Goal: Check status: Check status

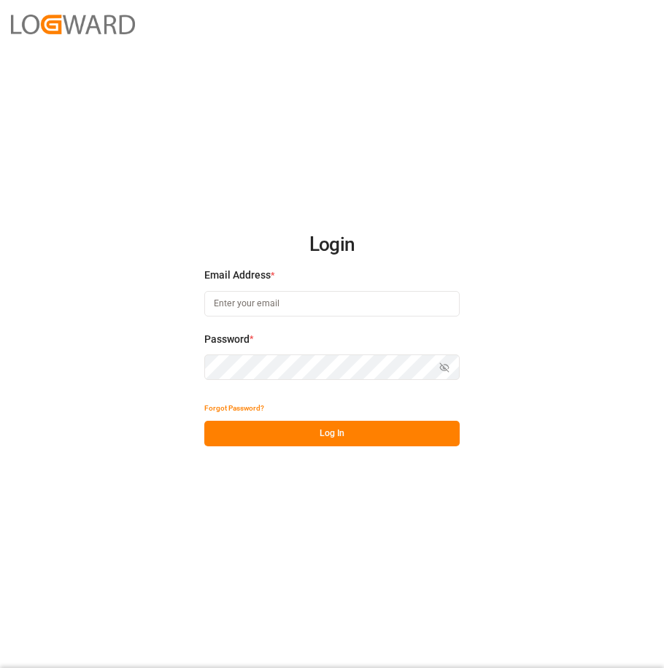
type input "[EMAIL_ADDRESS][DOMAIN_NAME]"
drag, startPoint x: 373, startPoint y: 422, endPoint x: 404, endPoint y: 405, distance: 34.9
click at [373, 422] on button "Log In" at bounding box center [331, 434] width 255 height 26
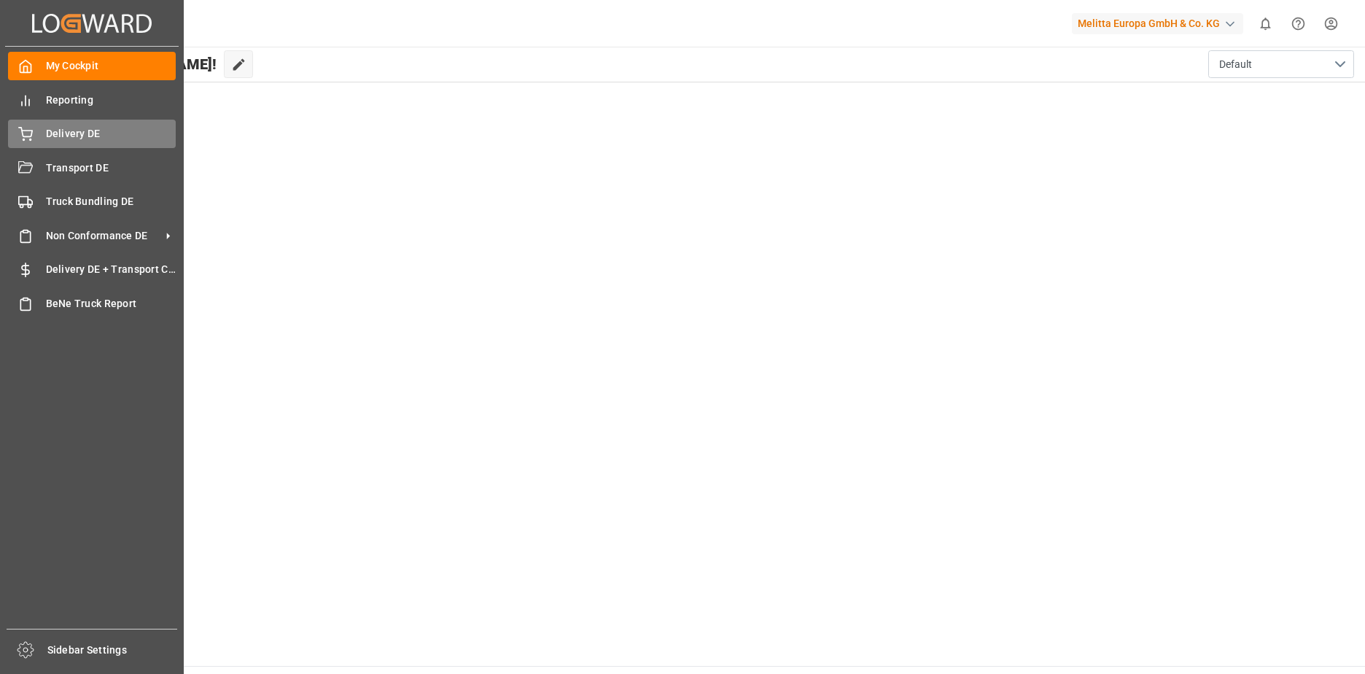
click at [42, 138] on div "Delivery DE Delivery DE" at bounding box center [92, 134] width 168 height 28
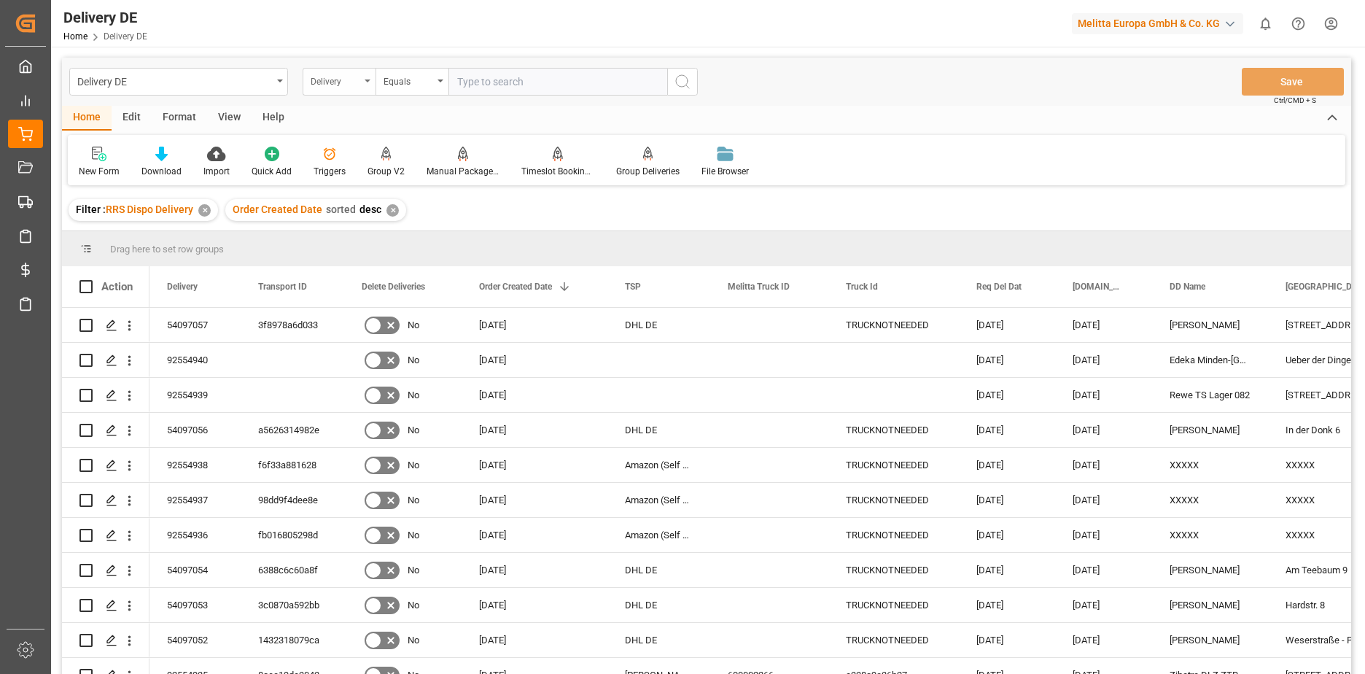
click at [364, 78] on div "Delivery" at bounding box center [339, 82] width 73 height 28
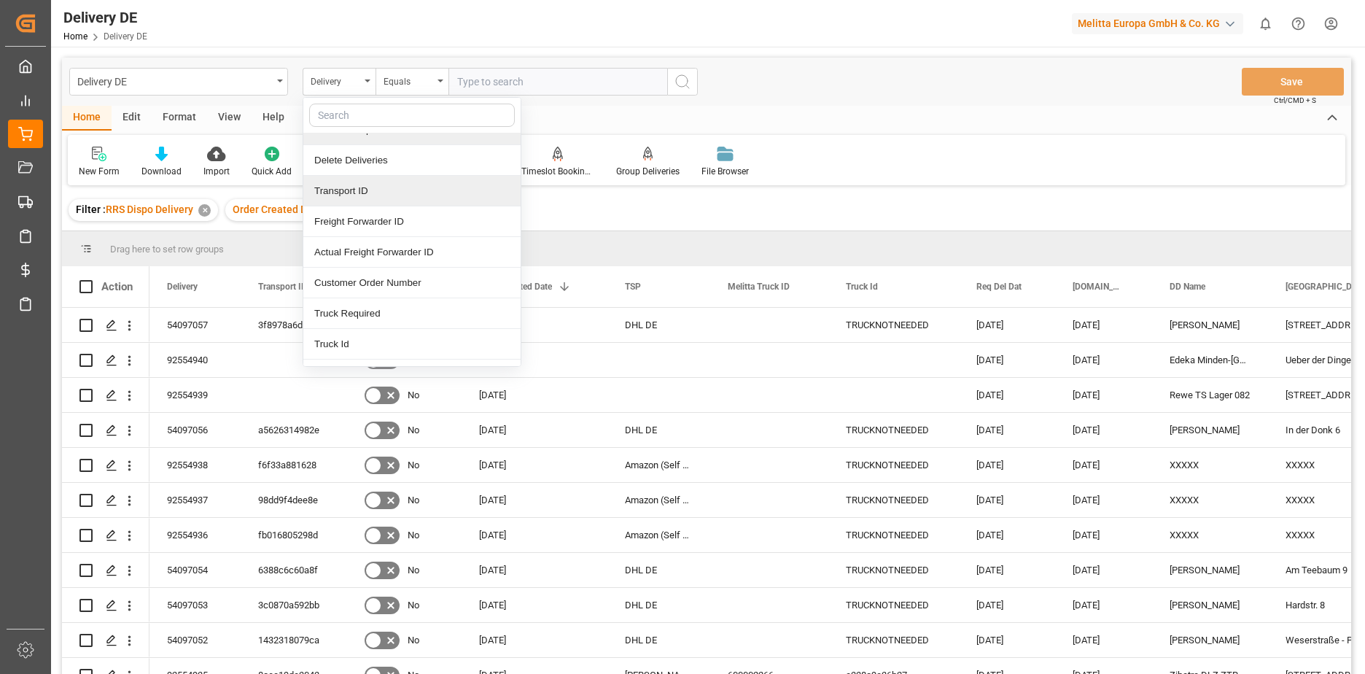
scroll to position [73, 0]
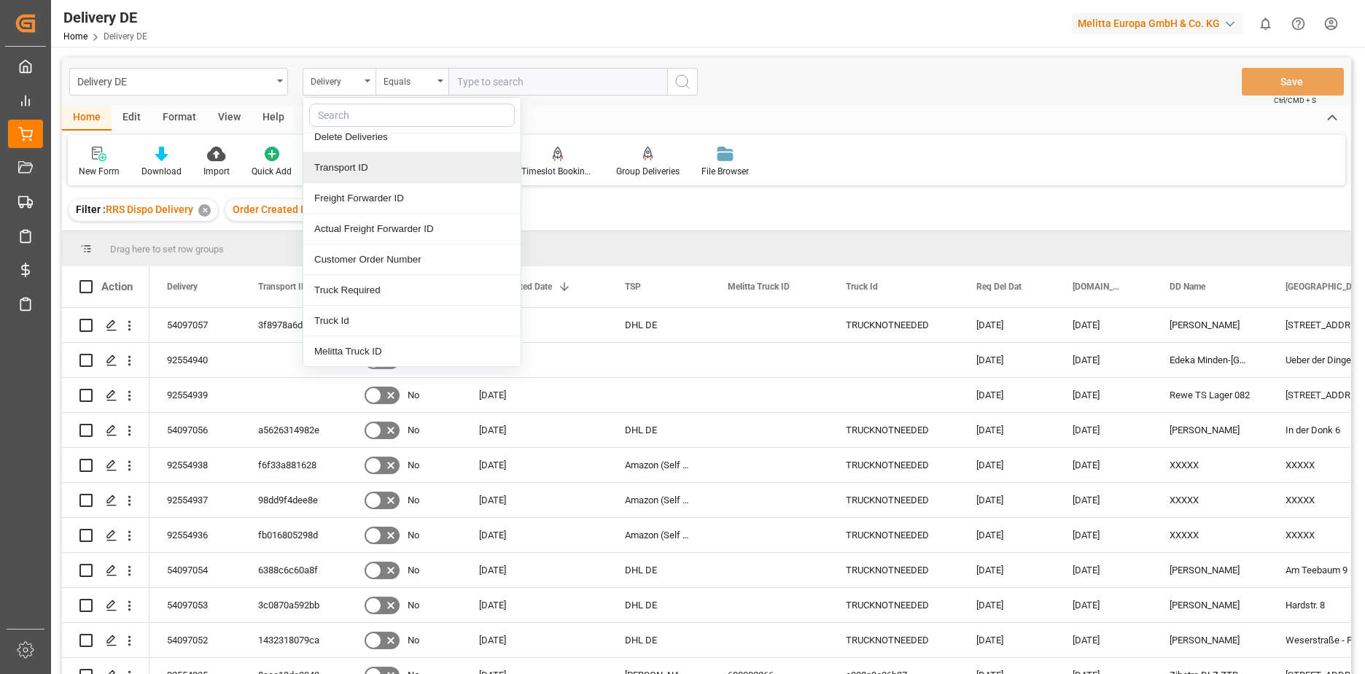
click at [372, 171] on div "Transport ID" at bounding box center [411, 167] width 217 height 31
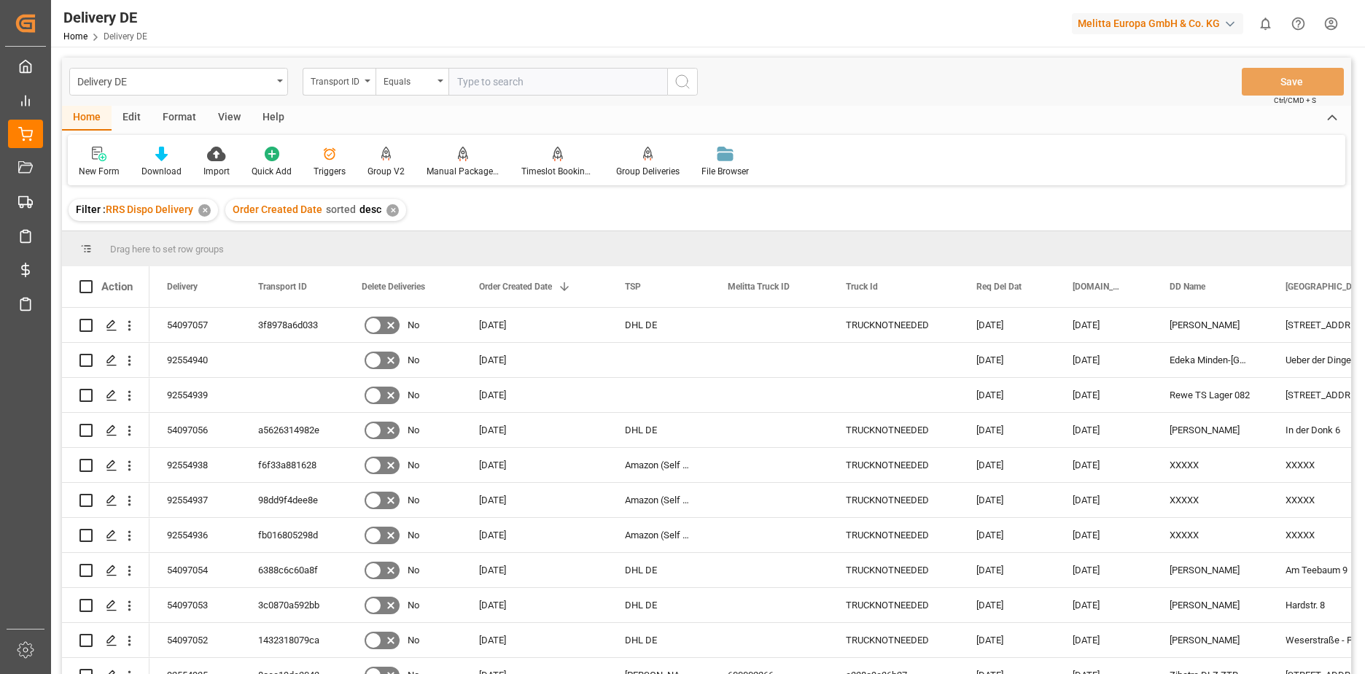
click at [540, 85] on input "text" at bounding box center [558, 82] width 219 height 28
paste input "a00f337ef2cb"
type input "a00f337ef2cb"
click at [663, 85] on icon "search button" at bounding box center [683, 82] width 18 height 18
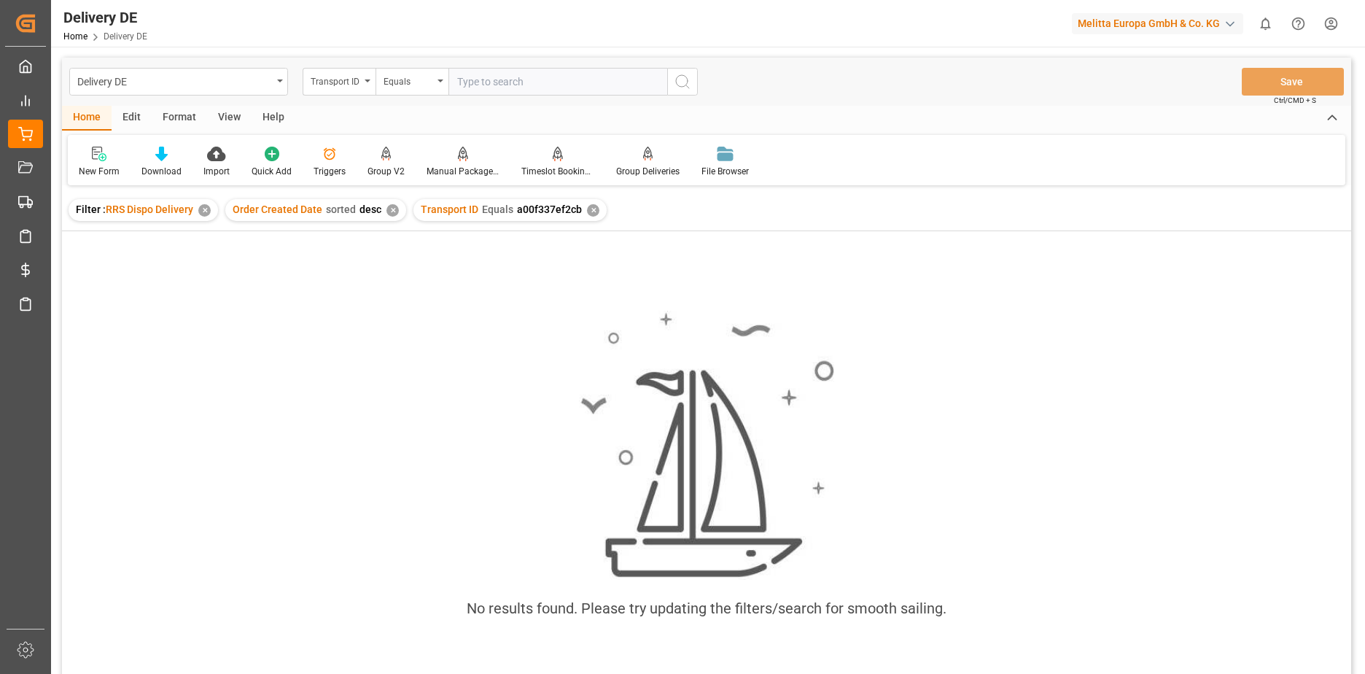
click at [587, 212] on div "✕" at bounding box center [593, 210] width 12 height 12
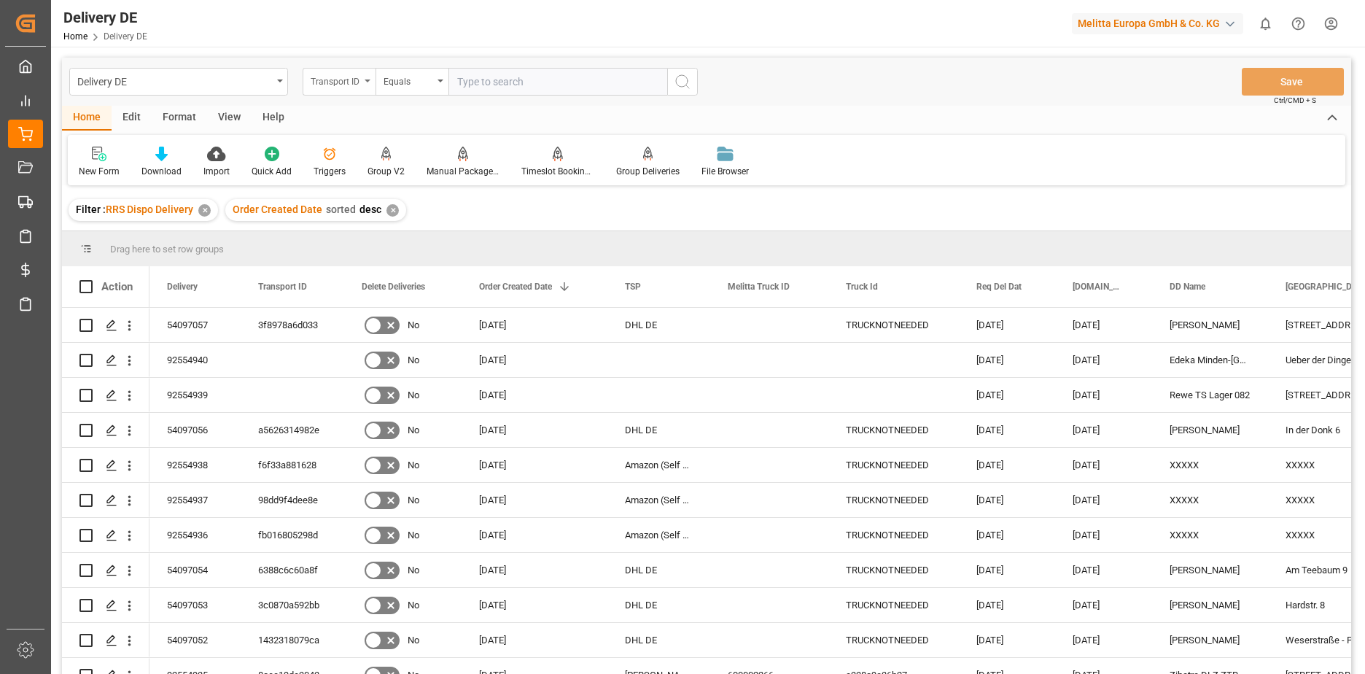
click at [369, 77] on div "Transport ID" at bounding box center [339, 82] width 73 height 28
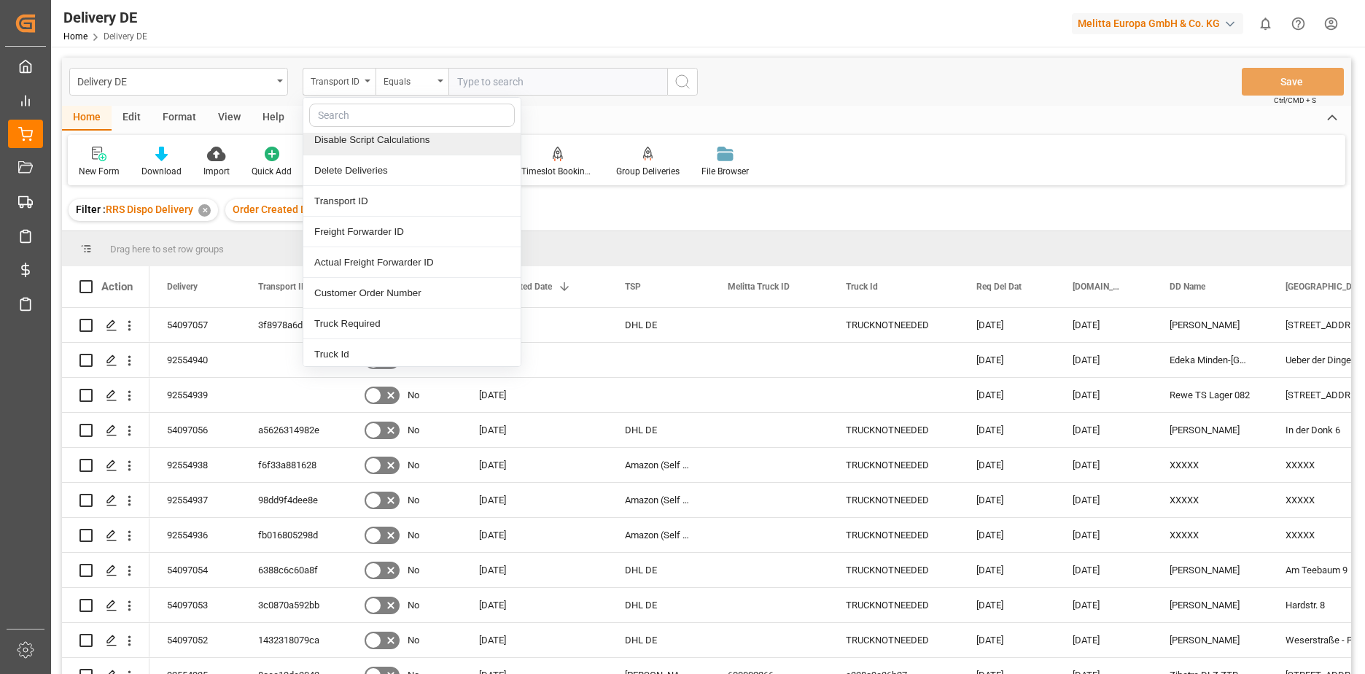
scroll to position [73, 0]
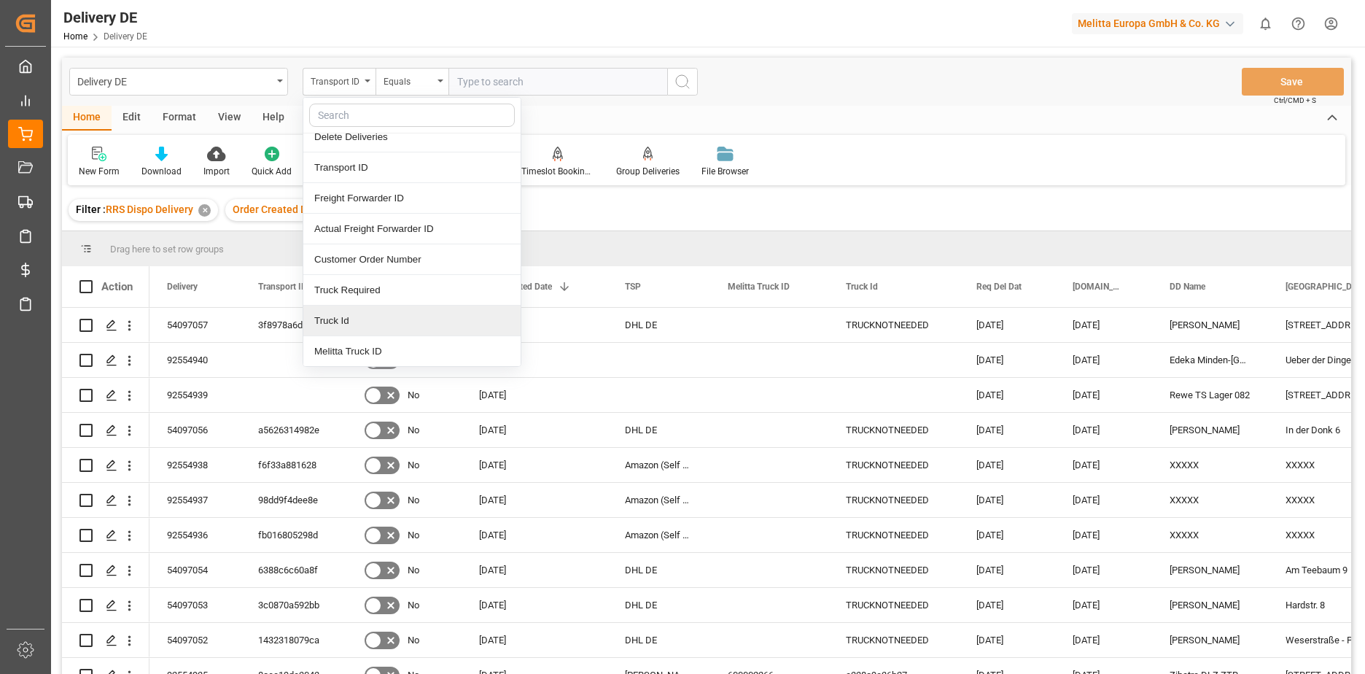
click at [379, 315] on div "Truck Id" at bounding box center [411, 321] width 217 height 31
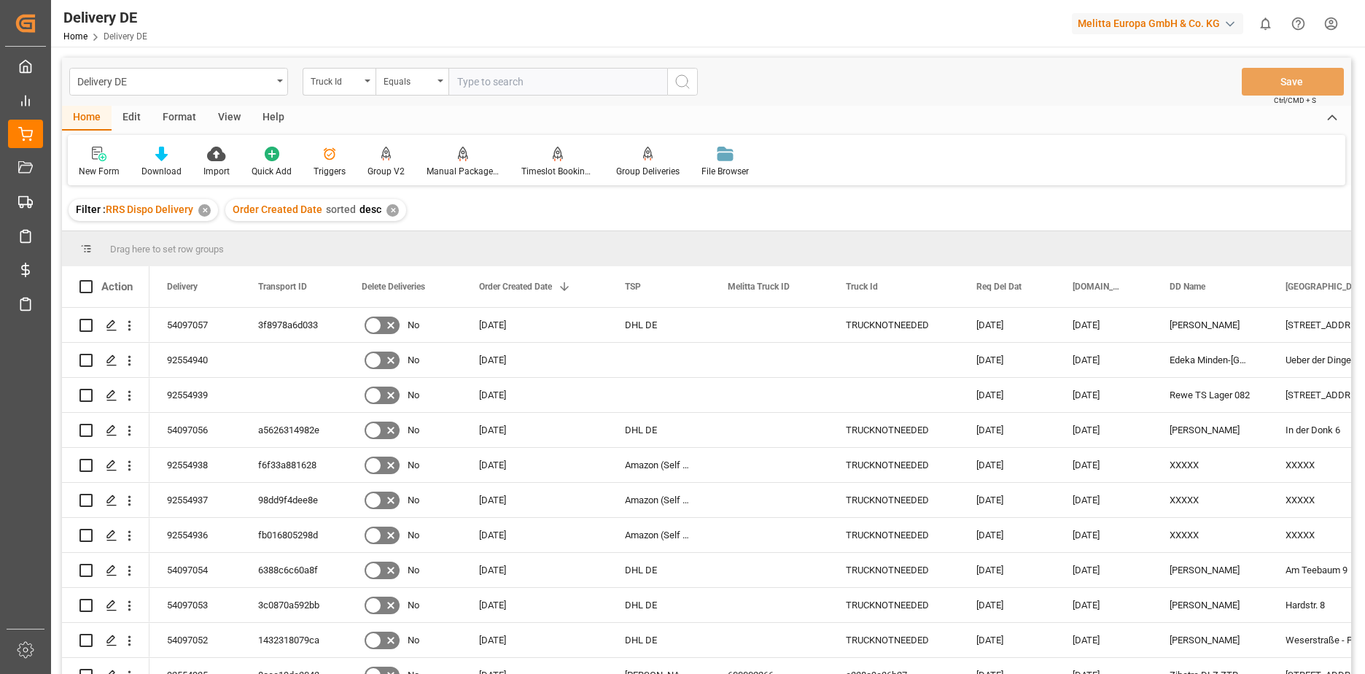
click at [503, 81] on input "text" at bounding box center [558, 82] width 219 height 28
paste input "a00f337ef2cb"
type input "a00f337ef2cb"
click at [663, 84] on circle "search button" at bounding box center [682, 81] width 12 height 12
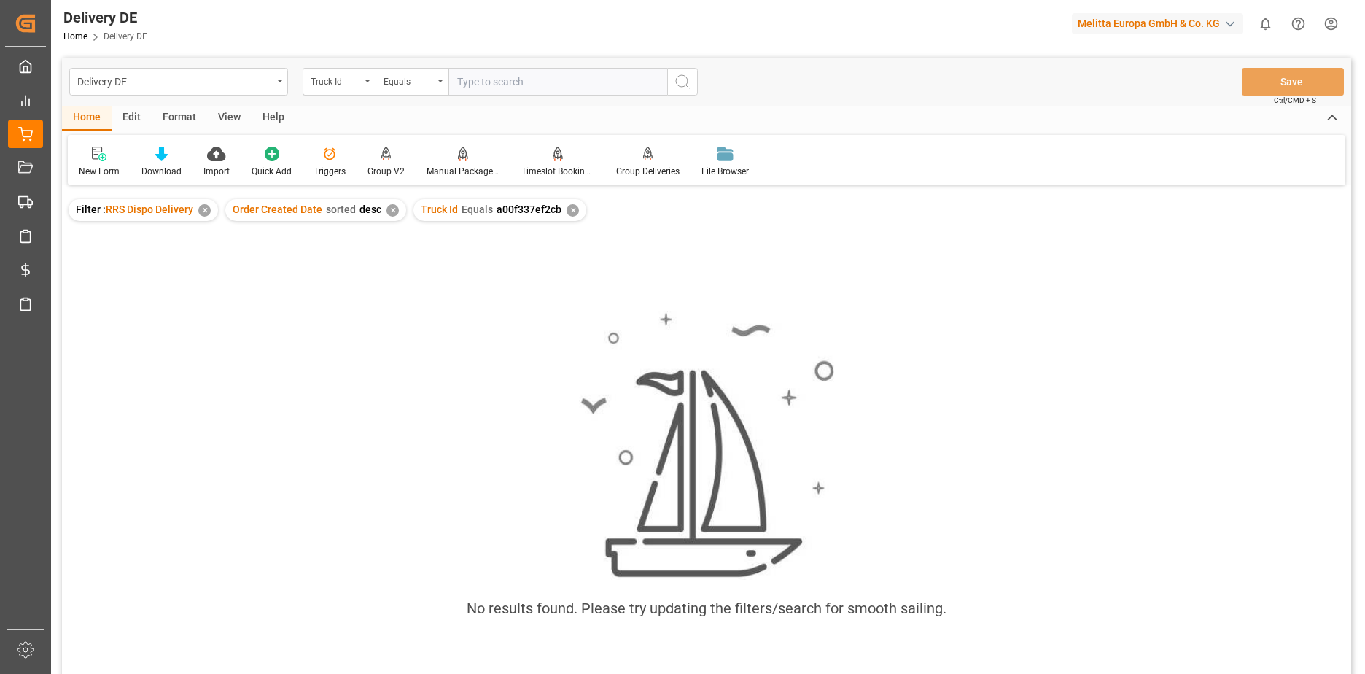
click at [568, 209] on div "✕" at bounding box center [573, 210] width 12 height 12
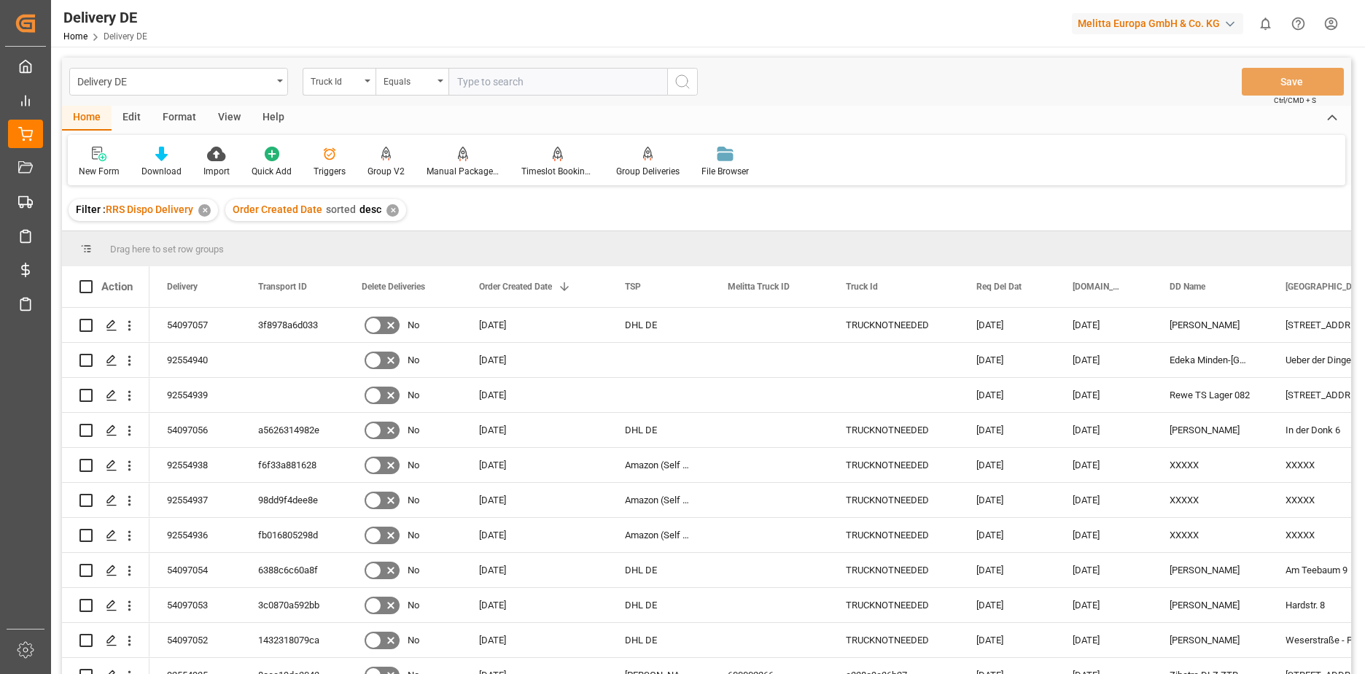
click at [392, 214] on div "✕" at bounding box center [393, 210] width 12 height 12
click at [535, 82] on input "text" at bounding box center [558, 82] width 219 height 28
paste input "600002133"
type input "600002133"
click at [663, 87] on div "Delivery DE Truck Id Equals 600002133 Save Ctrl/CMD + S" at bounding box center [707, 82] width 1290 height 48
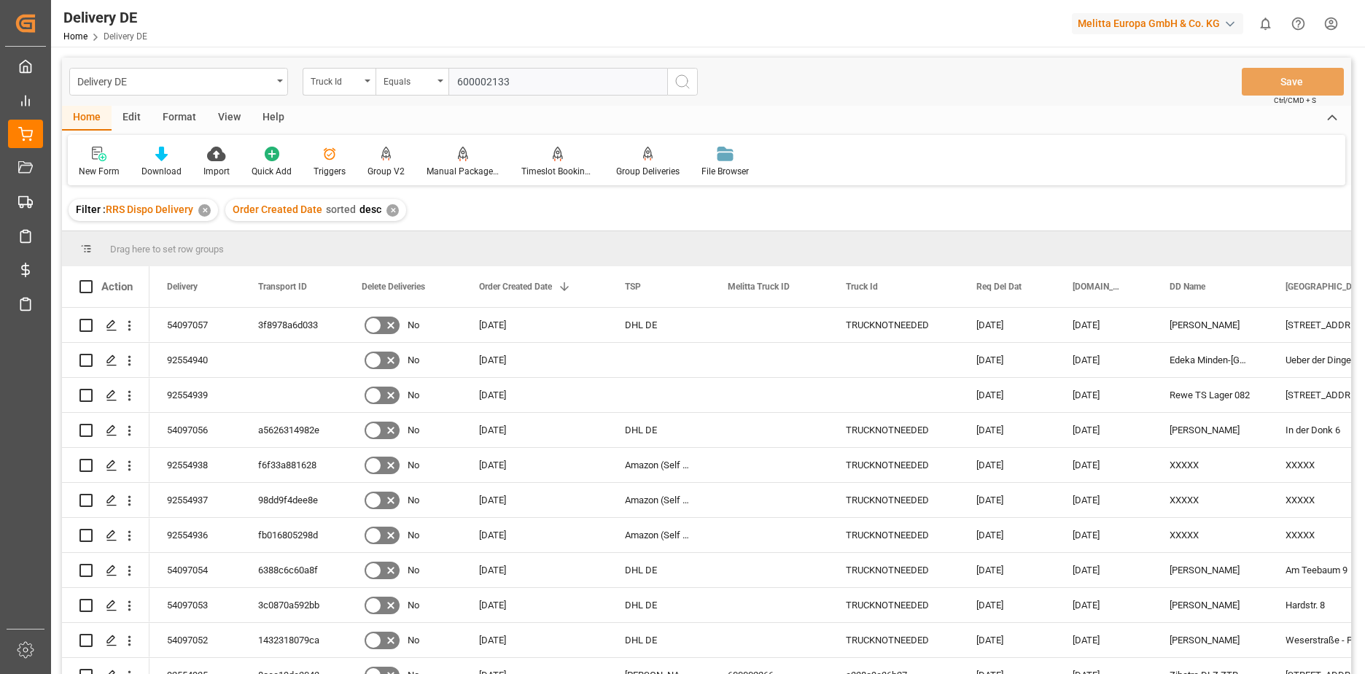
click at [663, 88] on icon "search button" at bounding box center [683, 82] width 18 height 18
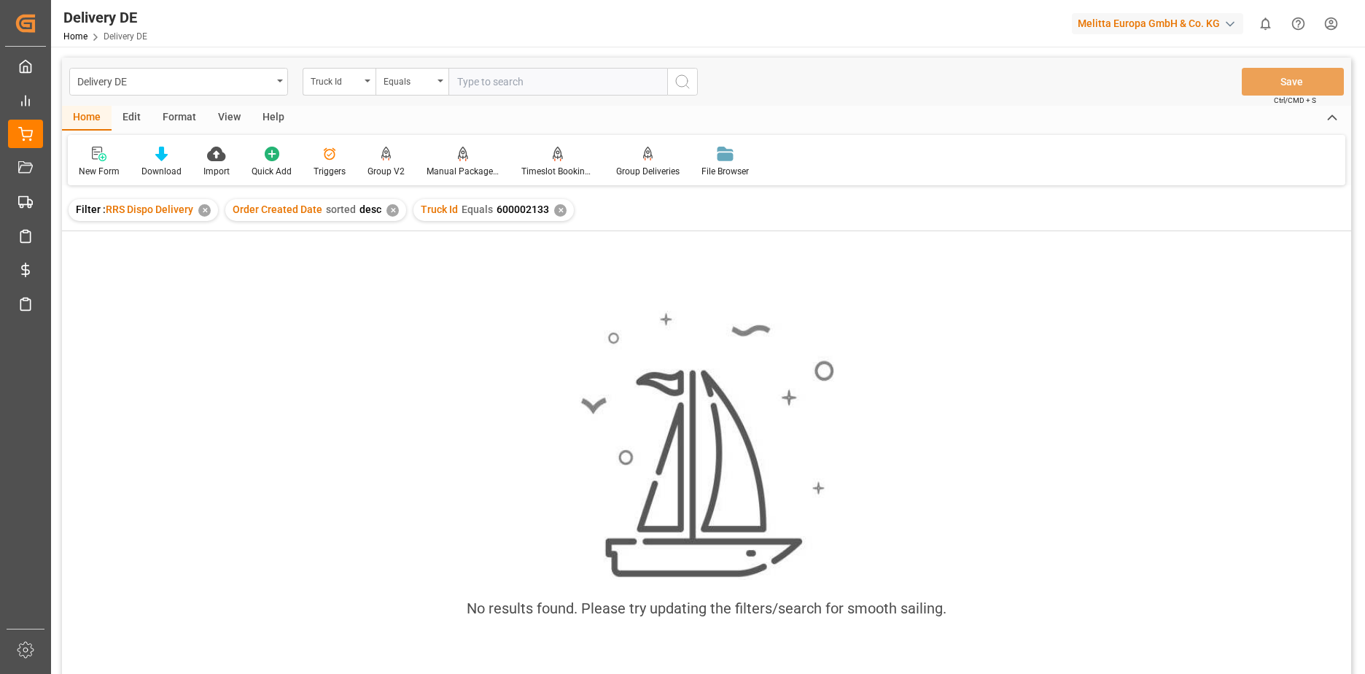
click at [552, 205] on div "Truck Id Equals 600002133 ✕" at bounding box center [494, 210] width 160 height 22
click at [557, 210] on div "✕" at bounding box center [560, 210] width 12 height 12
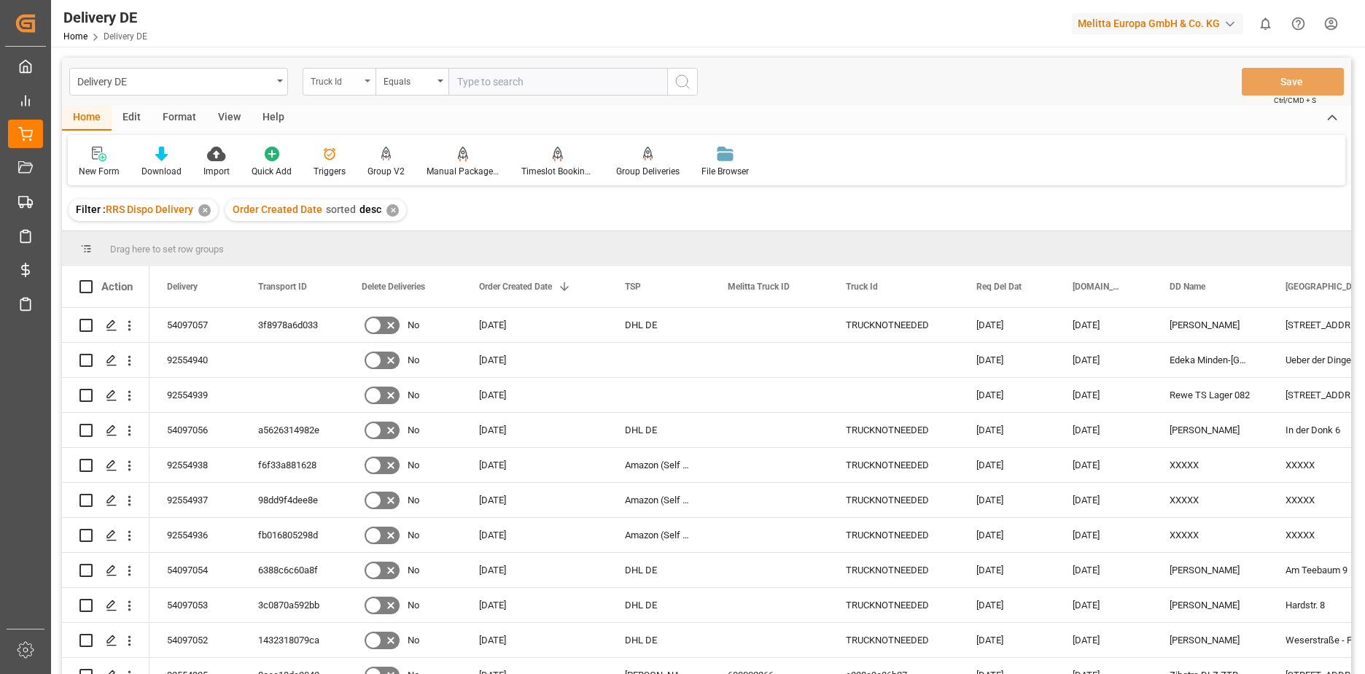
click at [365, 78] on div "Truck Id" at bounding box center [339, 82] width 73 height 28
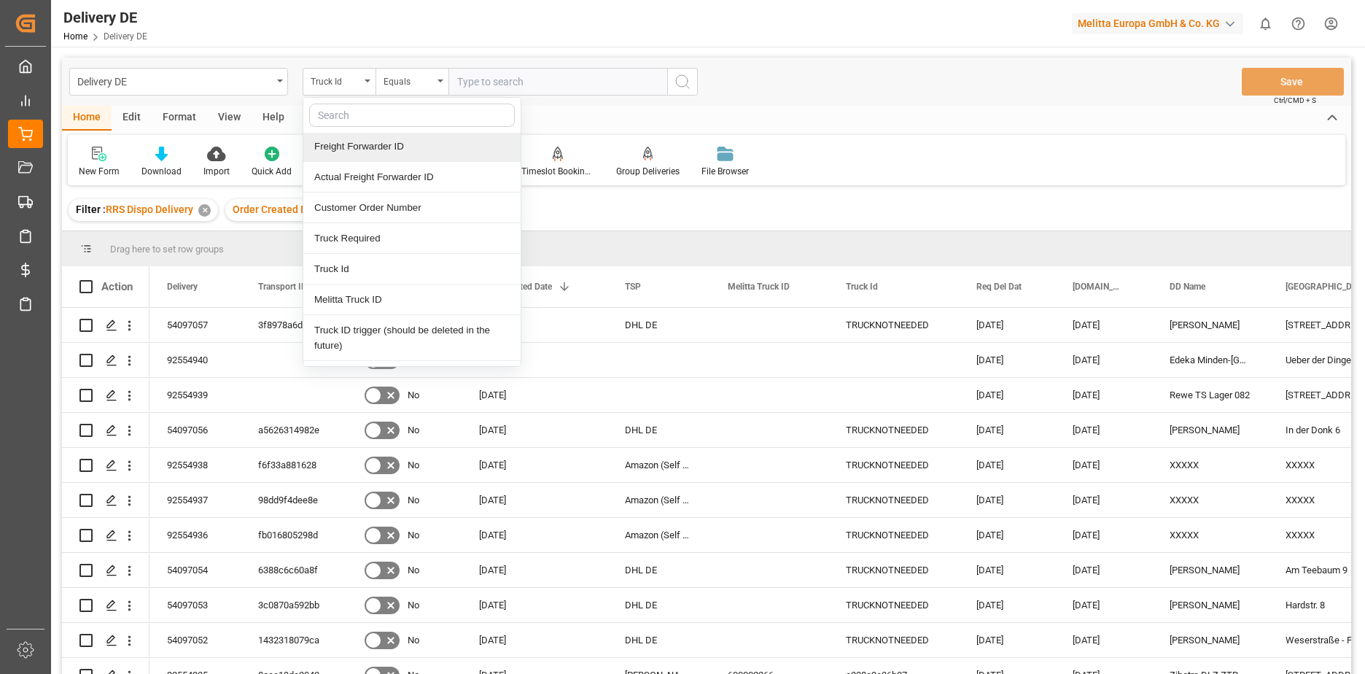
scroll to position [146, 0]
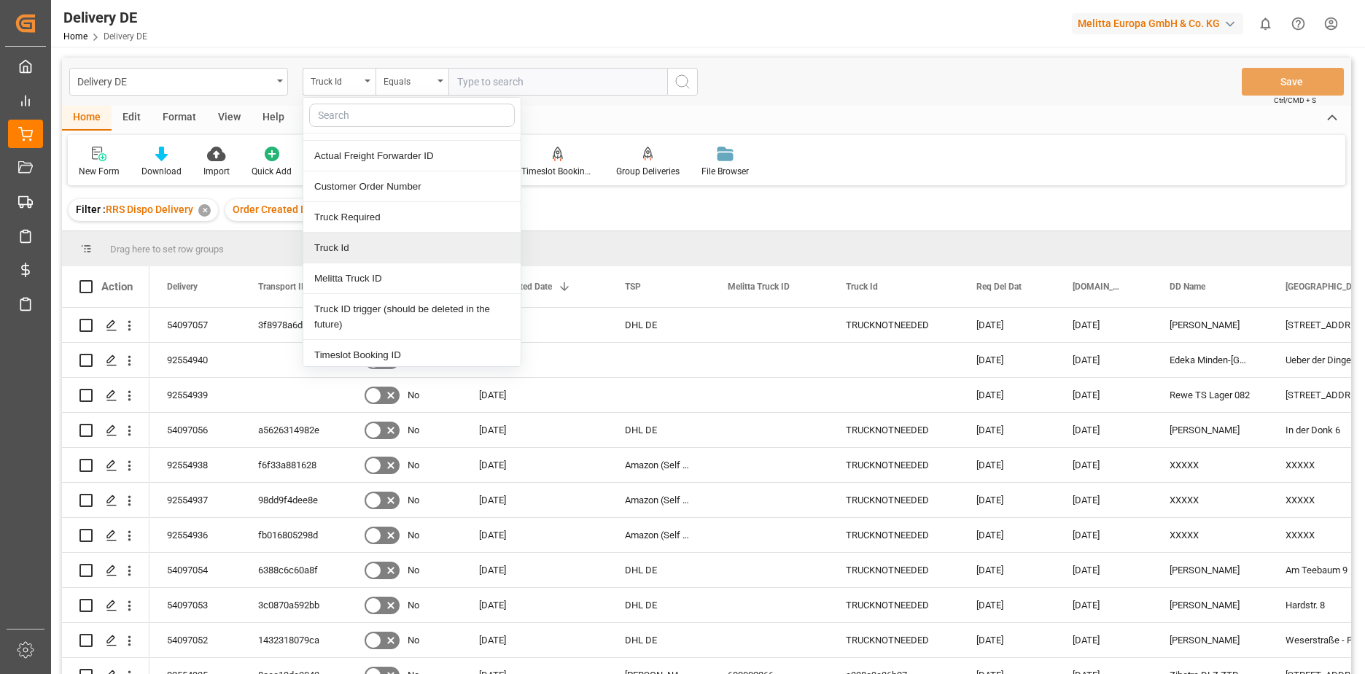
click at [370, 249] on div "Truck Id" at bounding box center [411, 248] width 217 height 31
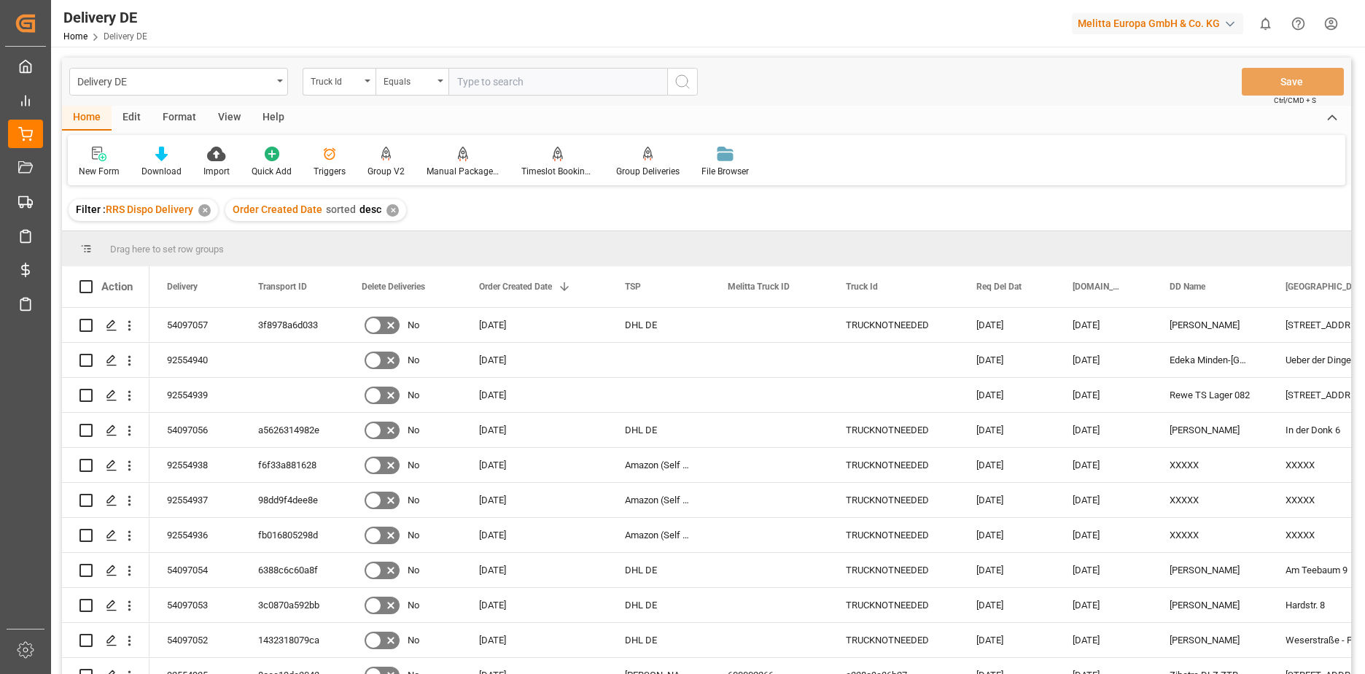
paste input "600002133"
type input "600002133"
click at [663, 83] on icon "search button" at bounding box center [683, 82] width 18 height 18
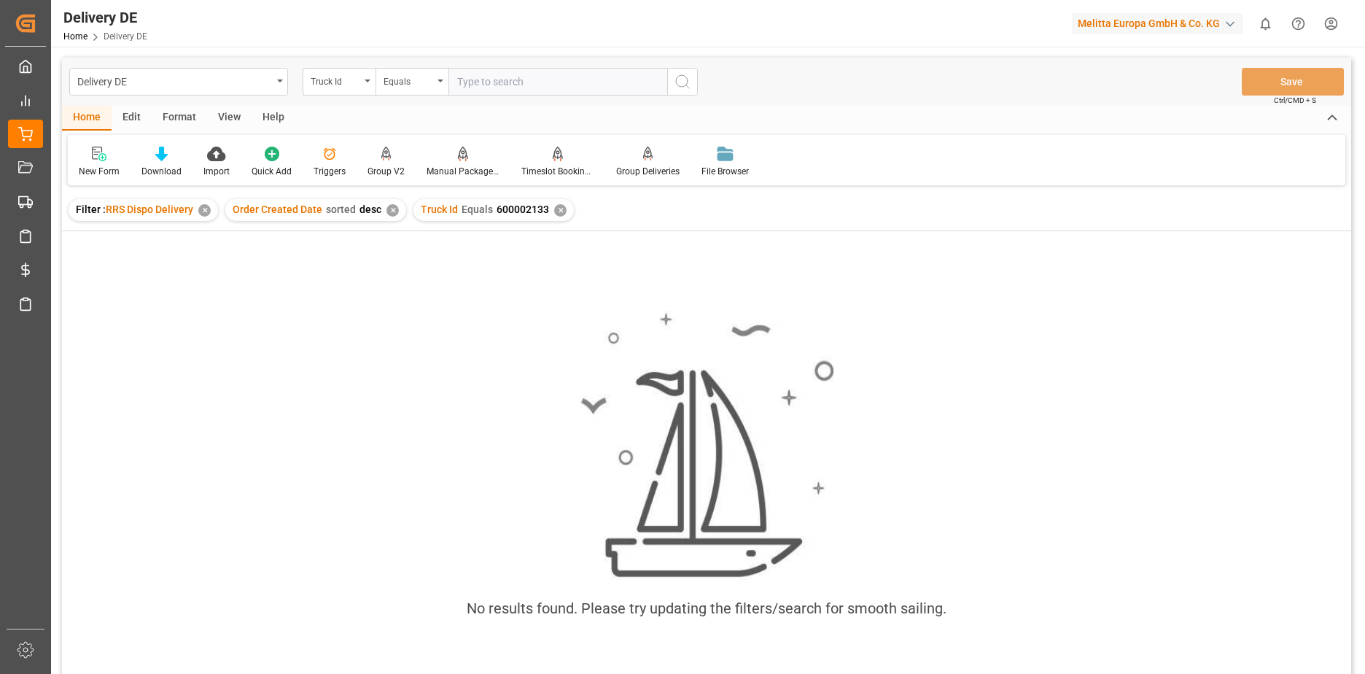
click at [555, 211] on div "✕" at bounding box center [560, 210] width 12 height 12
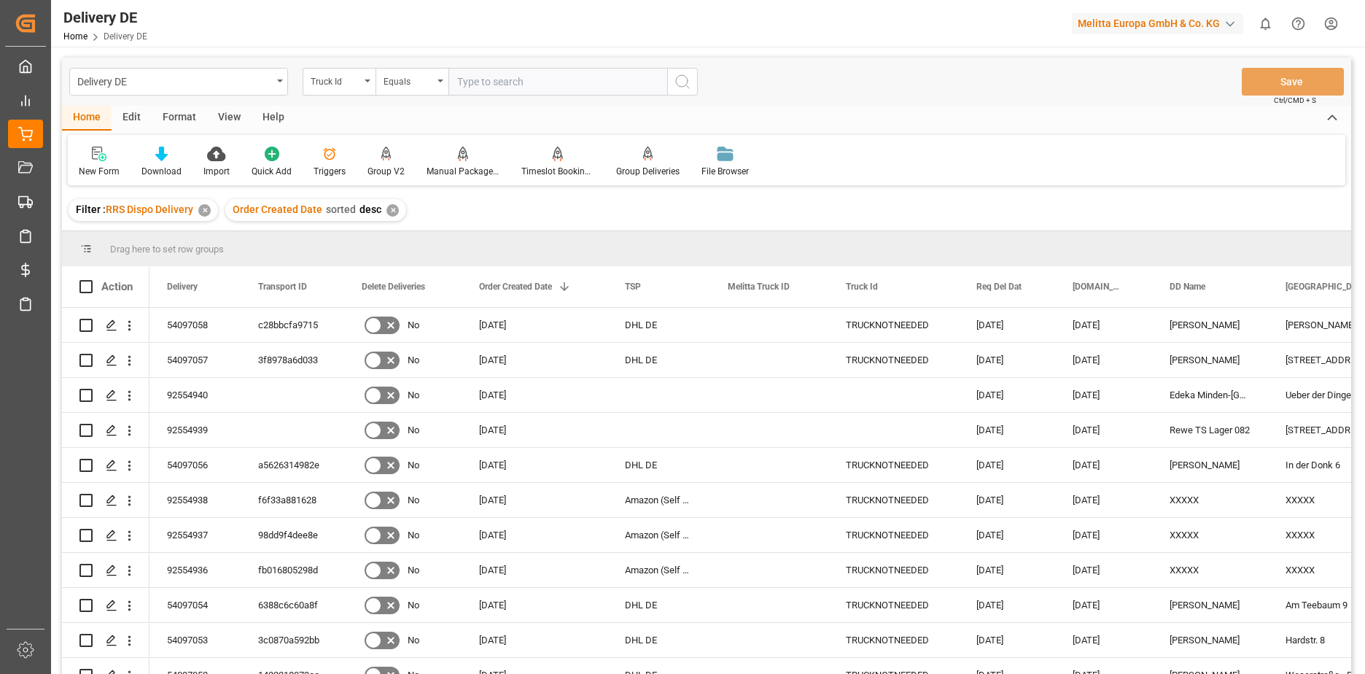
click at [392, 207] on div "✕" at bounding box center [393, 210] width 12 height 12
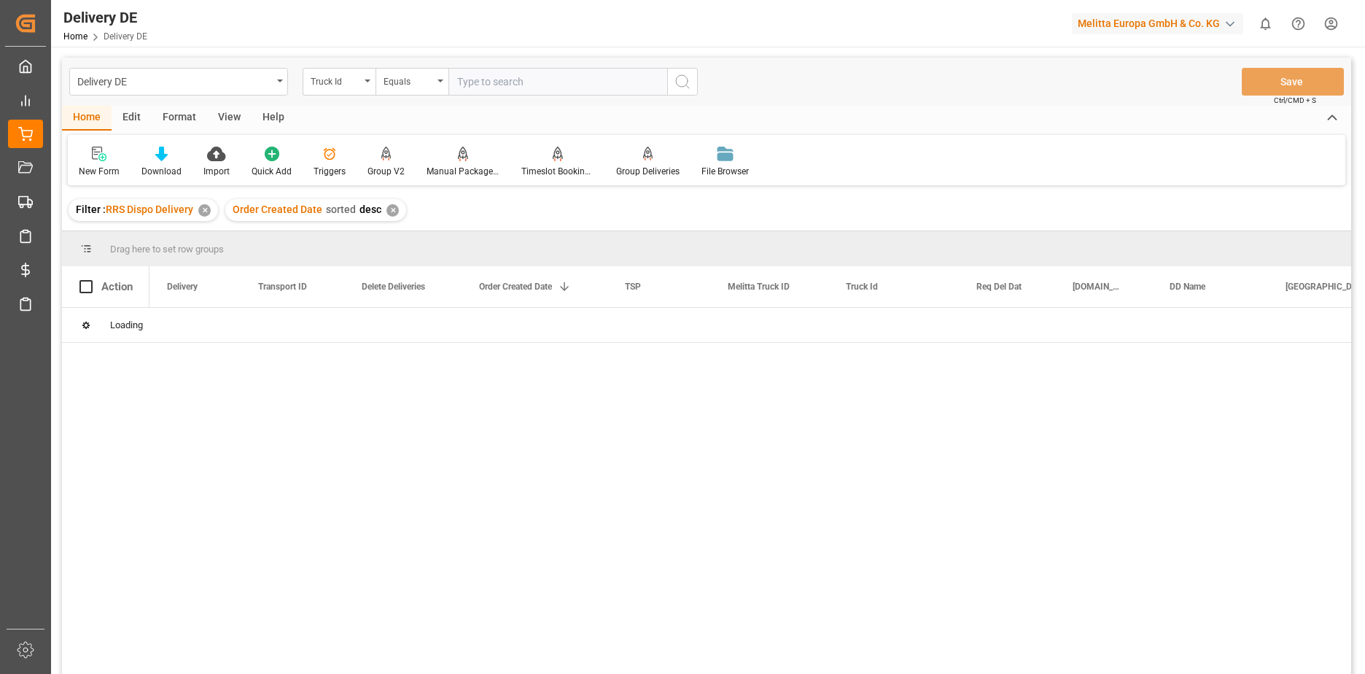
click at [368, 82] on div "Truck Id" at bounding box center [339, 82] width 73 height 28
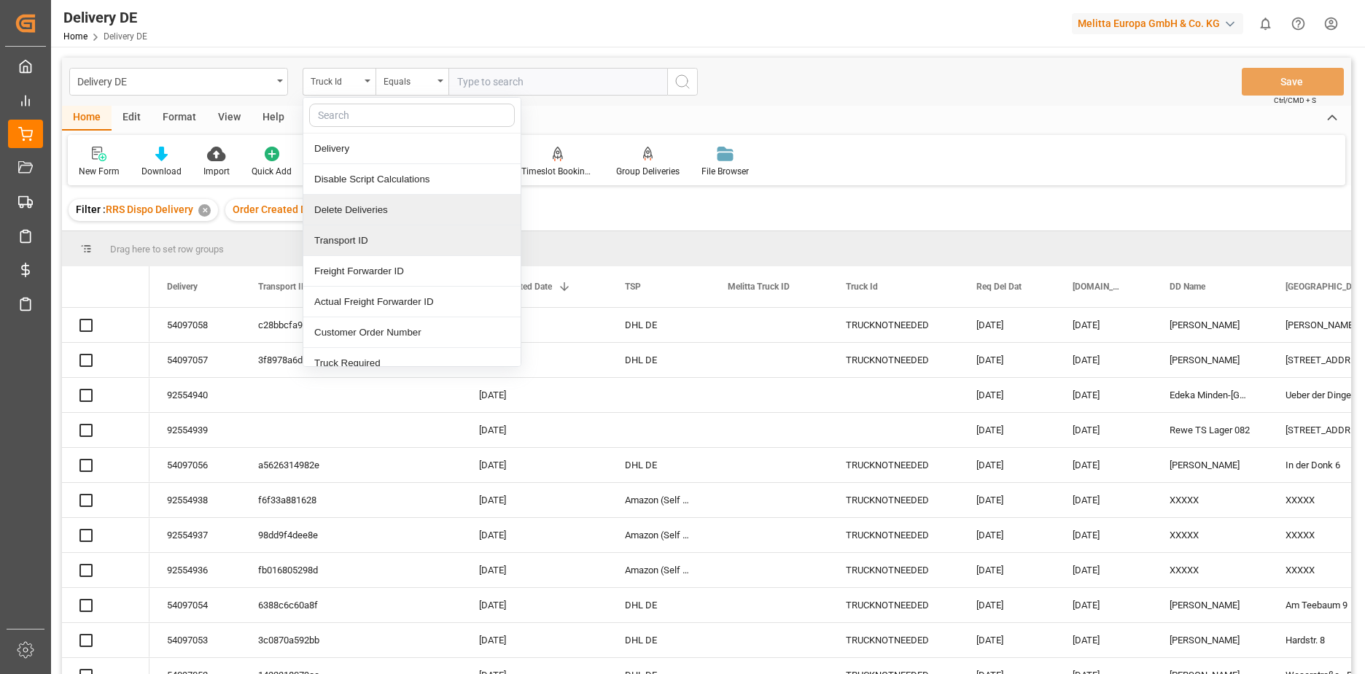
click at [341, 233] on div "Transport ID" at bounding box center [411, 240] width 217 height 31
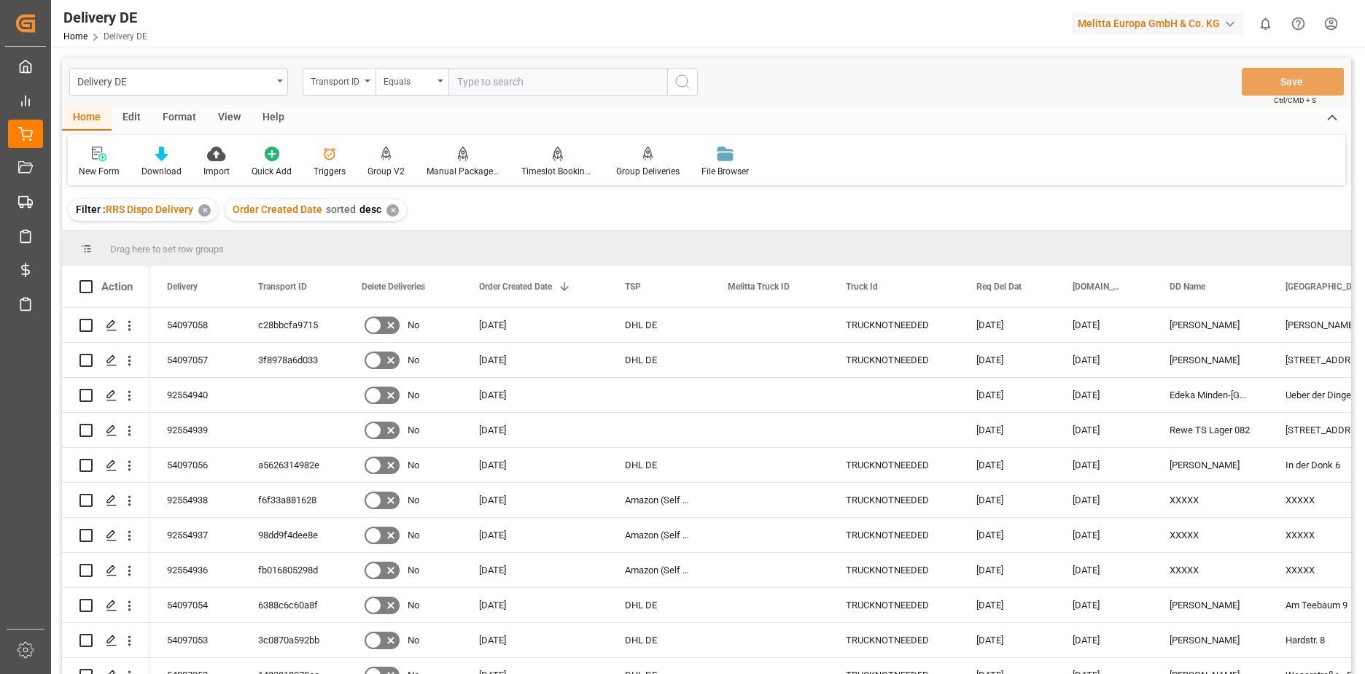
paste input "600002133"
type input "600002133"
click at [663, 80] on icon "search button" at bounding box center [683, 82] width 18 height 18
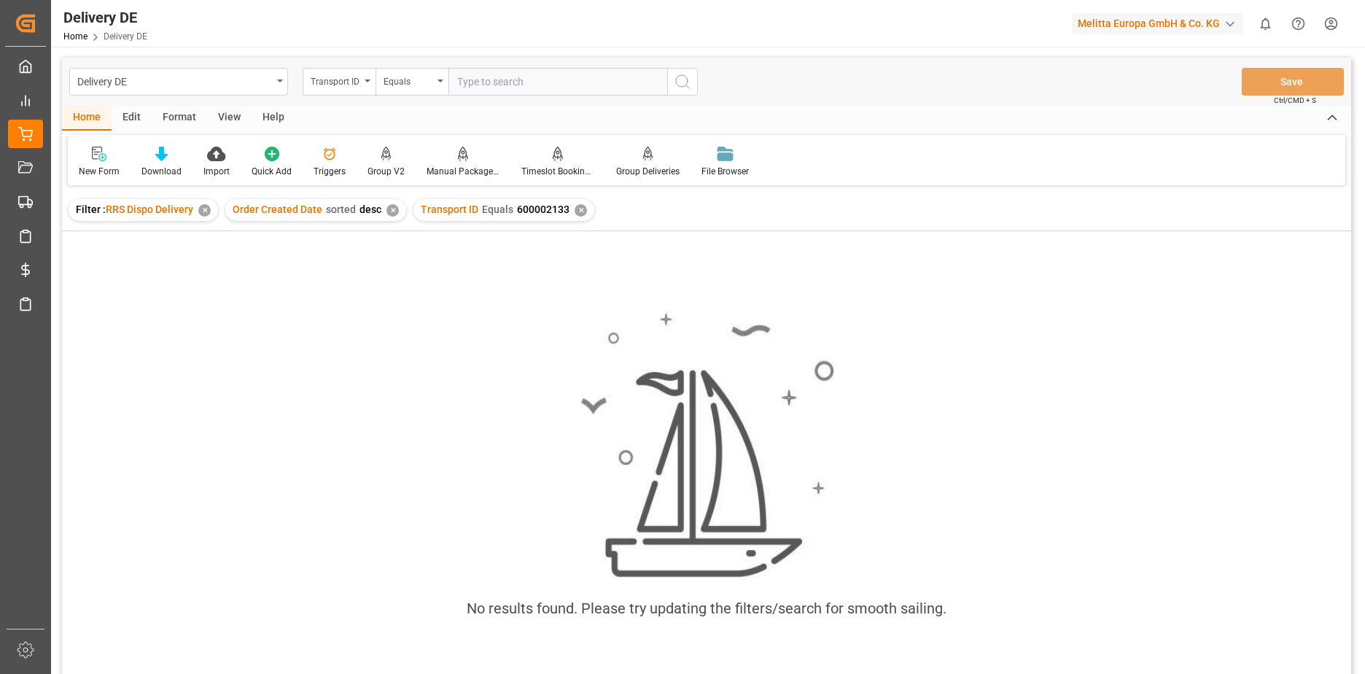
click at [575, 214] on div "✕" at bounding box center [581, 210] width 12 height 12
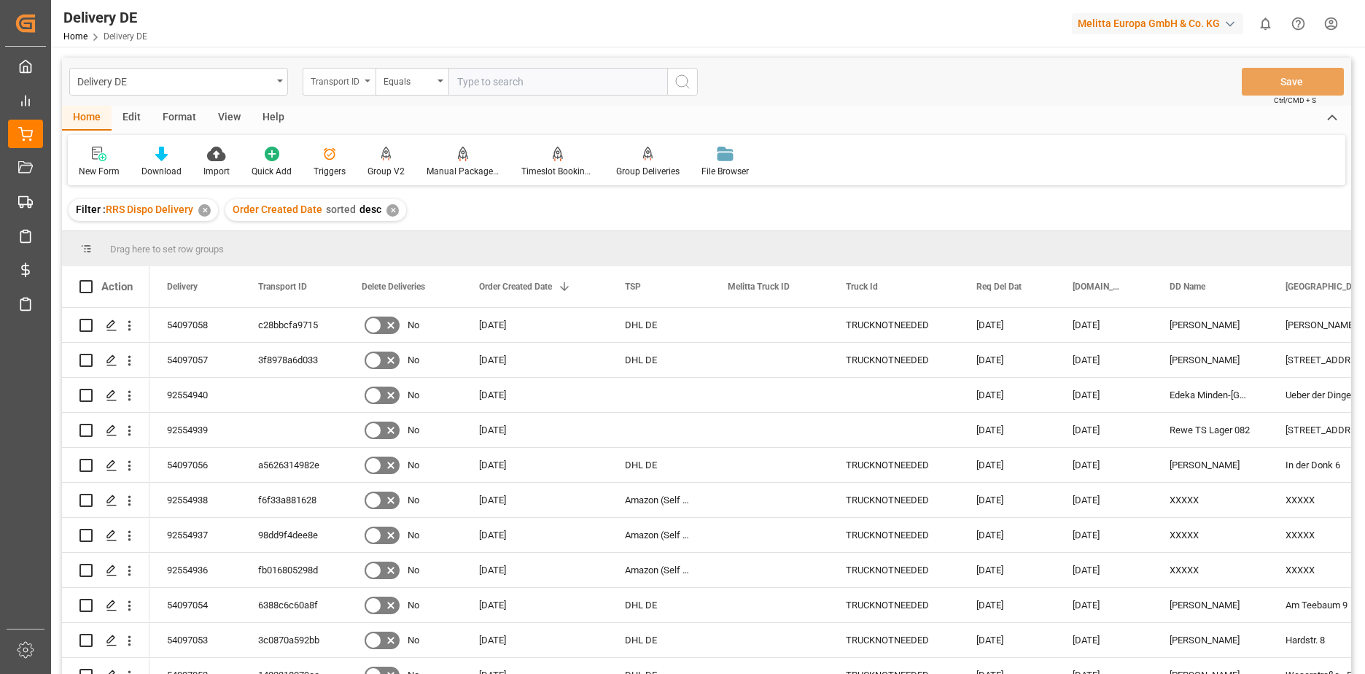
click at [366, 84] on div "Transport ID" at bounding box center [339, 82] width 73 height 28
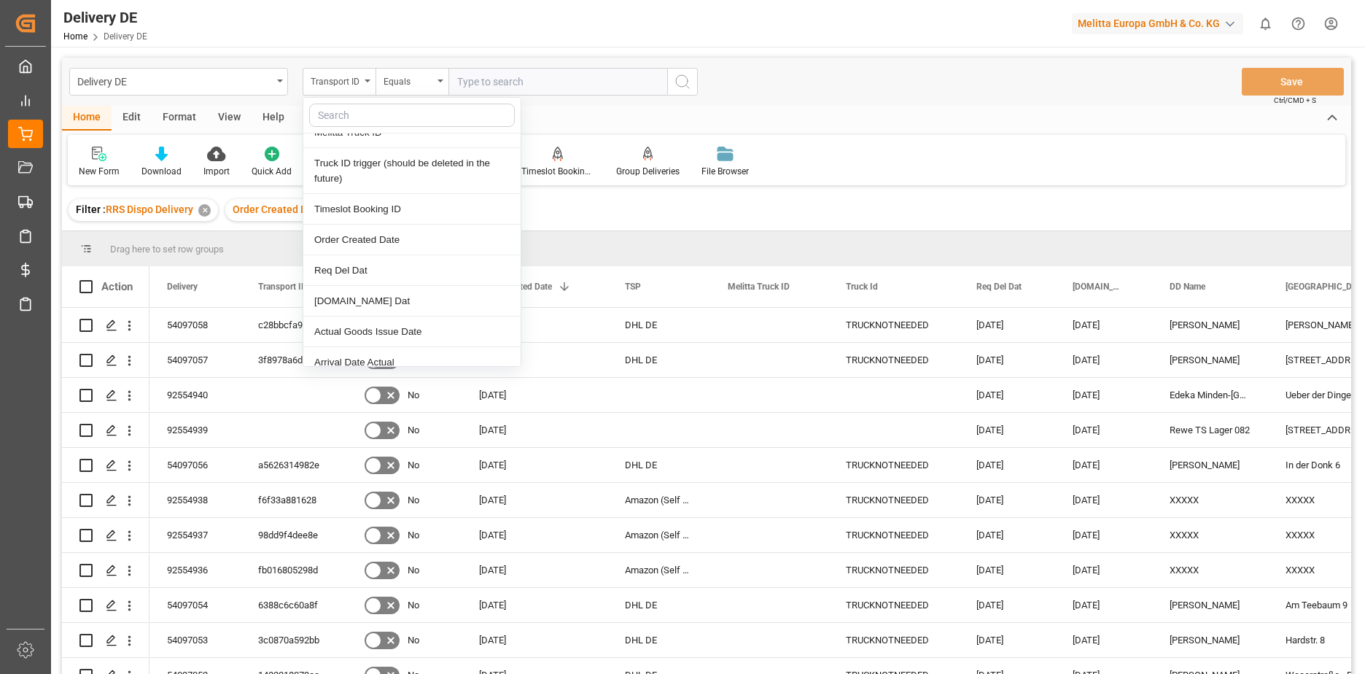
scroll to position [365, 0]
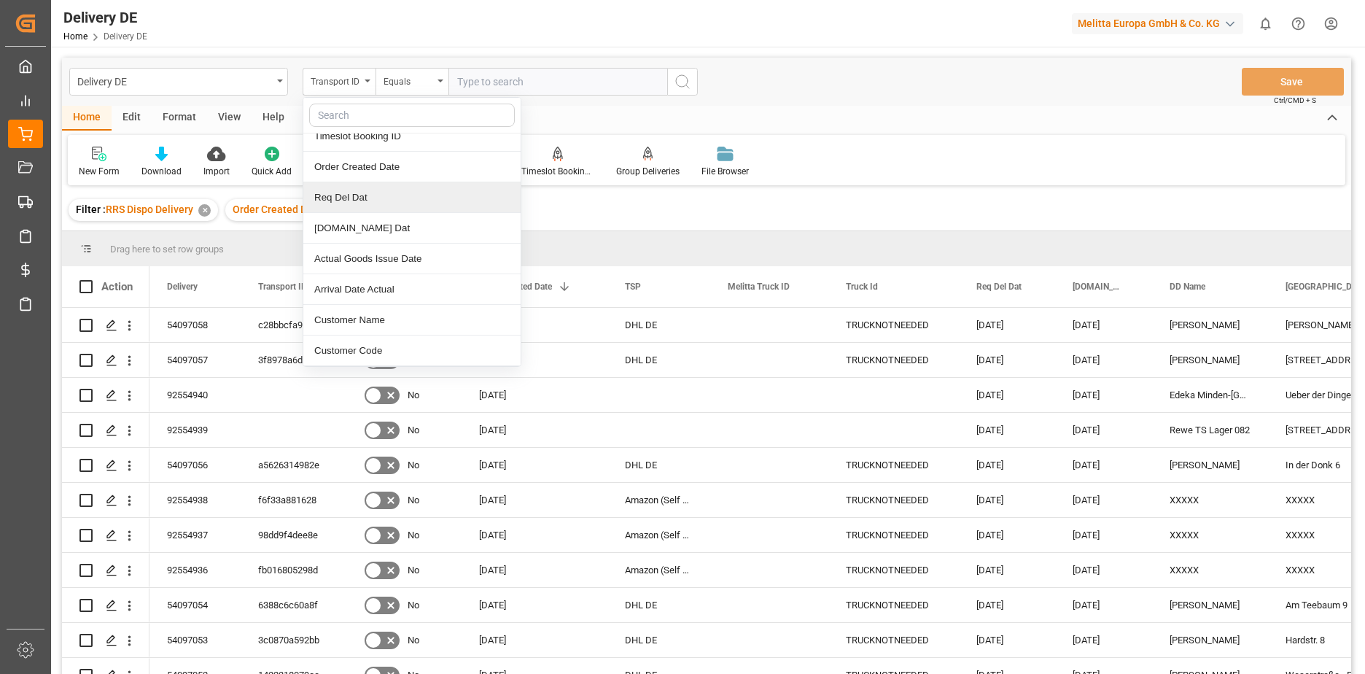
click at [381, 195] on div "Req Del Dat" at bounding box center [411, 197] width 217 height 31
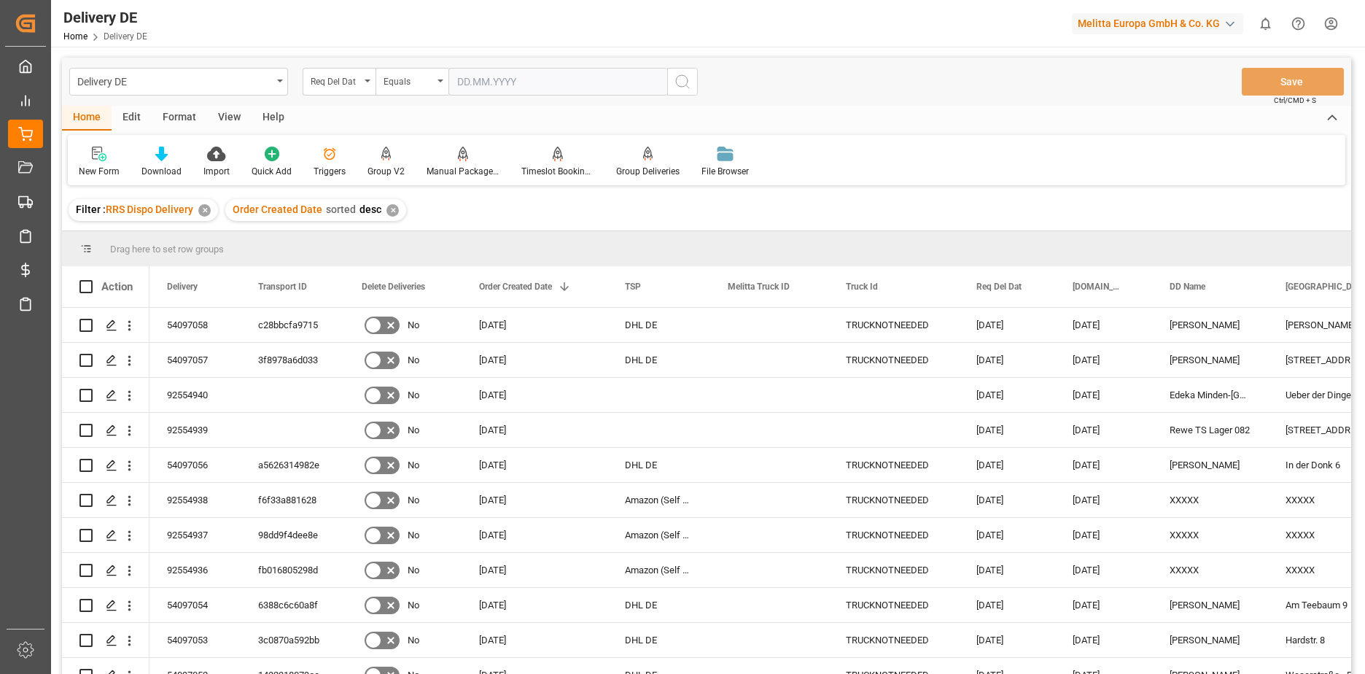
click at [663, 88] on icon "search button" at bounding box center [683, 82] width 18 height 18
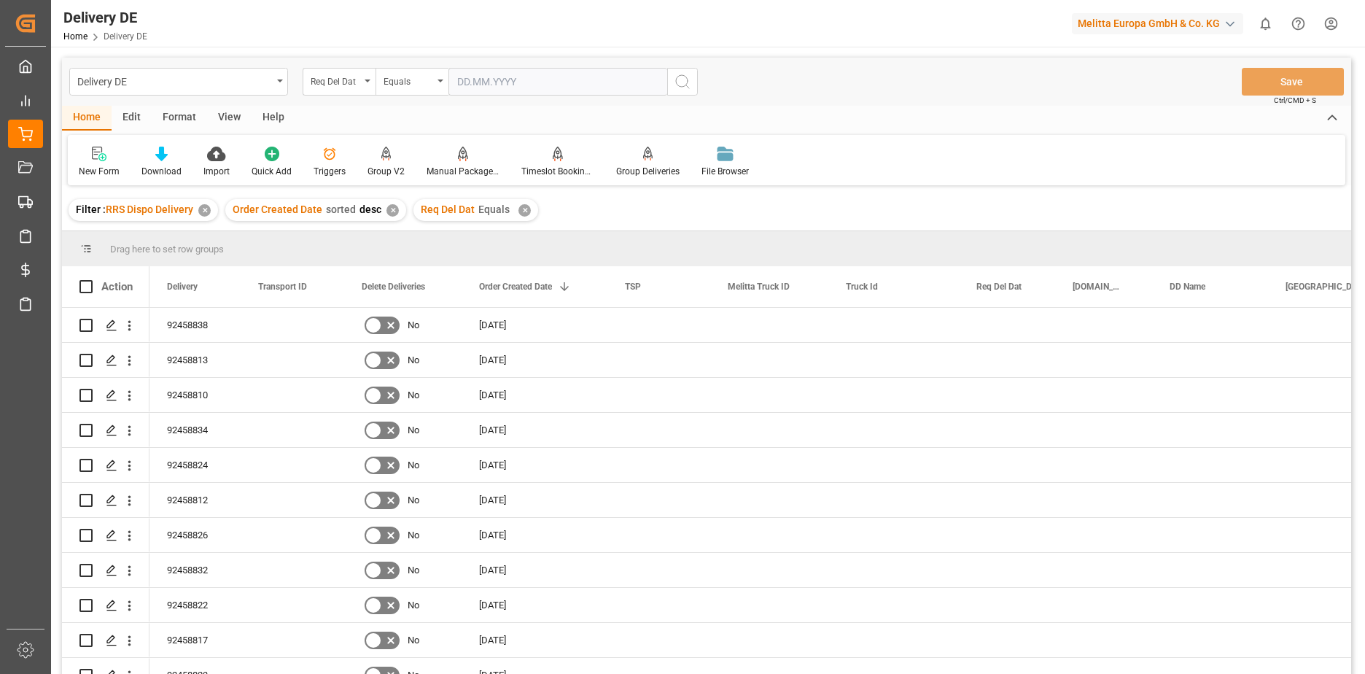
click at [500, 90] on input "text" at bounding box center [558, 82] width 219 height 28
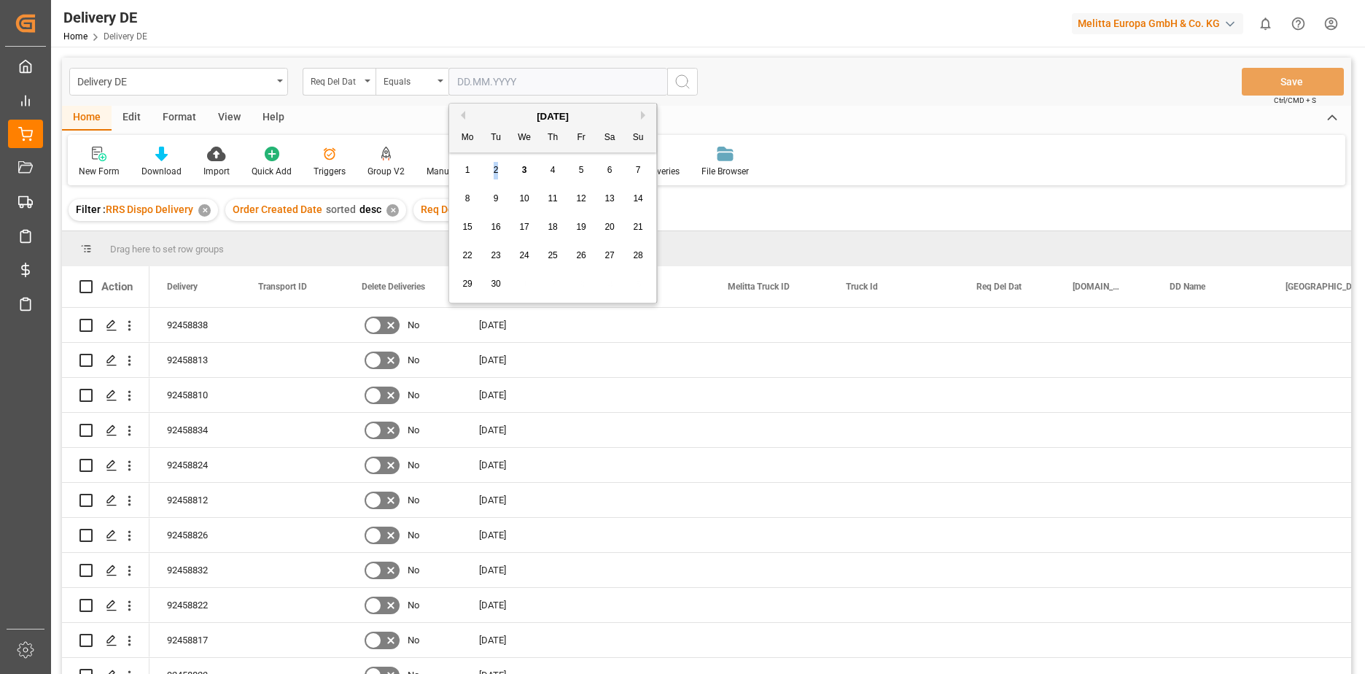
click at [495, 173] on span "2" at bounding box center [496, 170] width 5 height 10
type input "[DATE]"
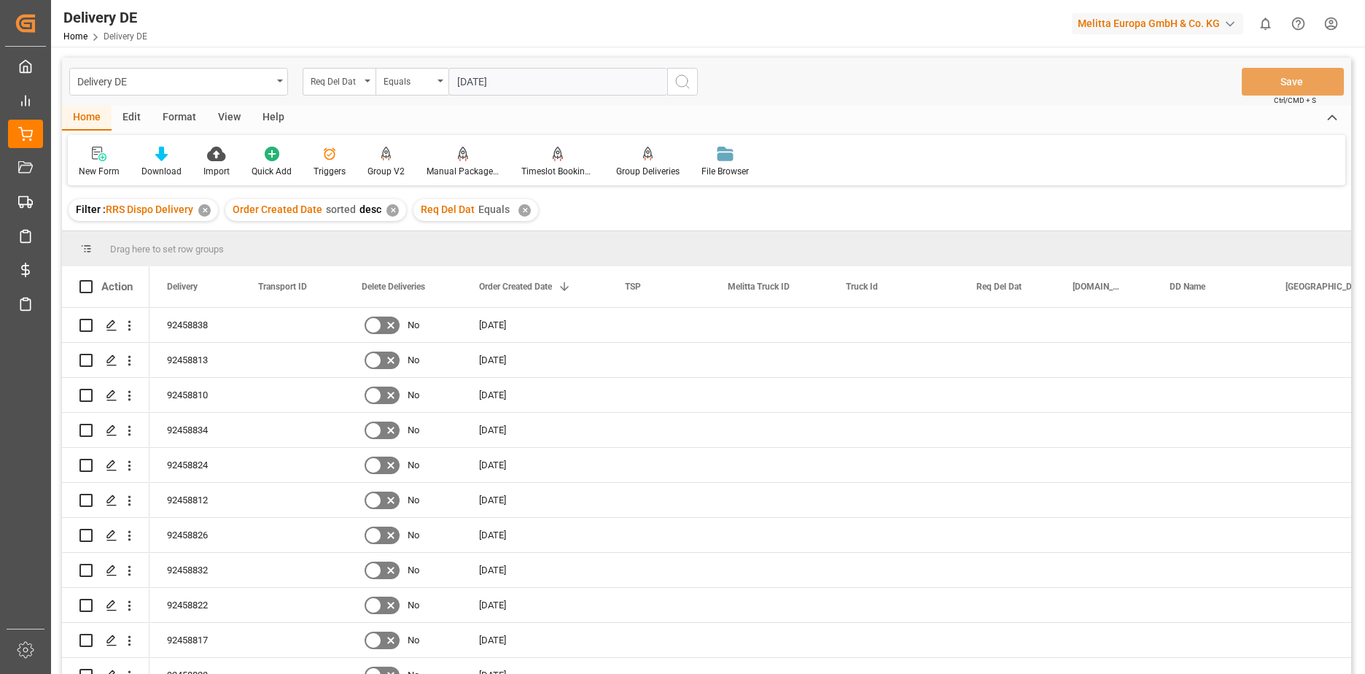
click at [663, 87] on icon "search button" at bounding box center [683, 82] width 18 height 18
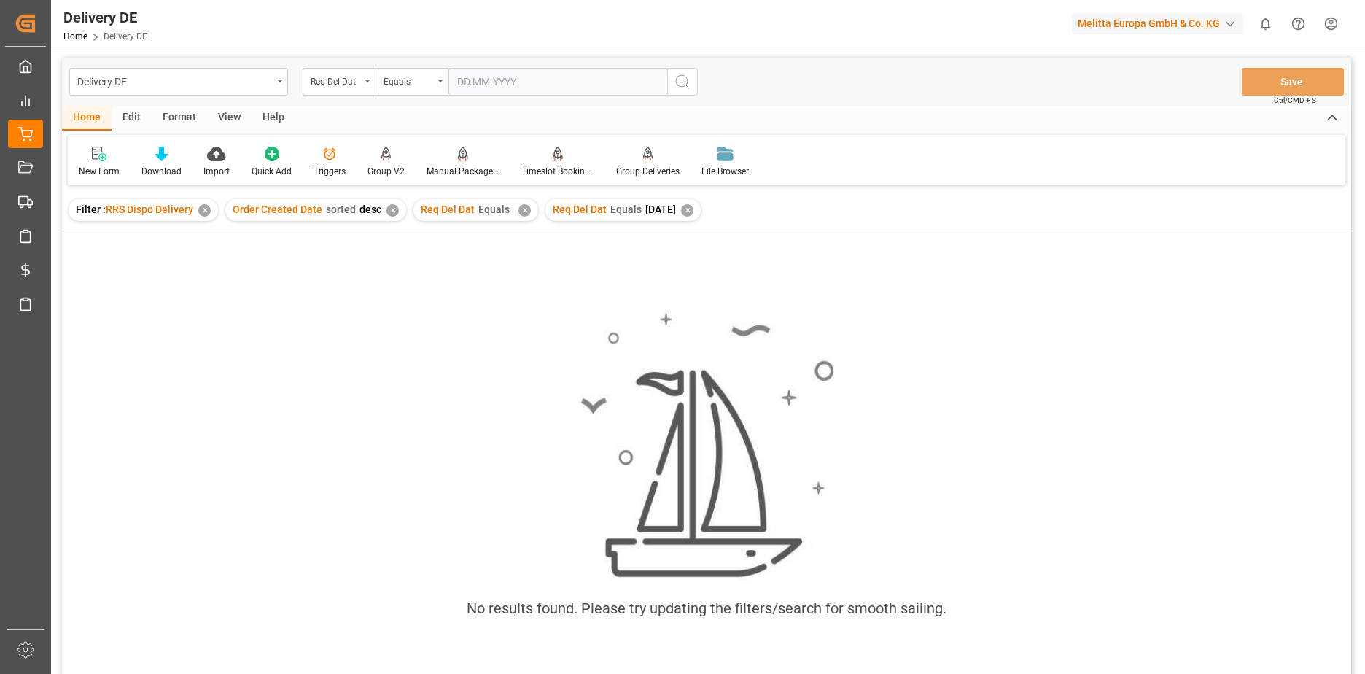
click at [519, 210] on div "✕" at bounding box center [525, 210] width 12 height 12
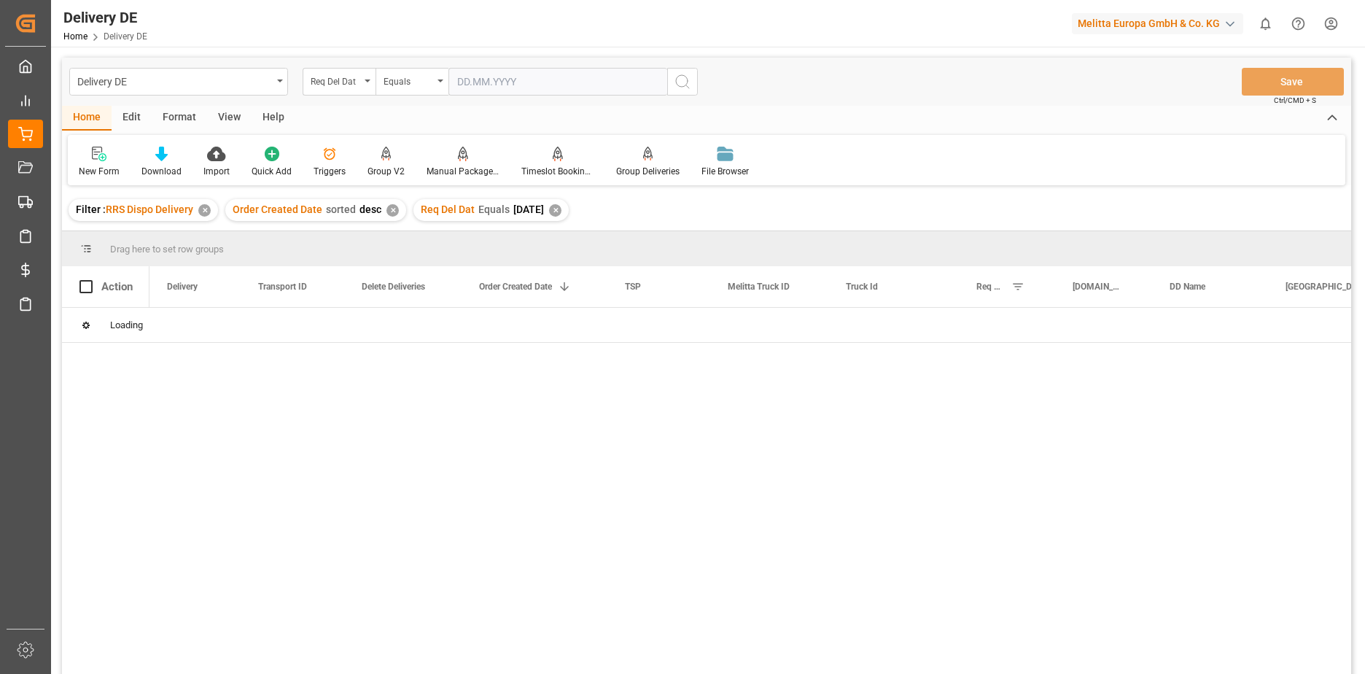
click at [388, 209] on div "✕" at bounding box center [393, 210] width 12 height 12
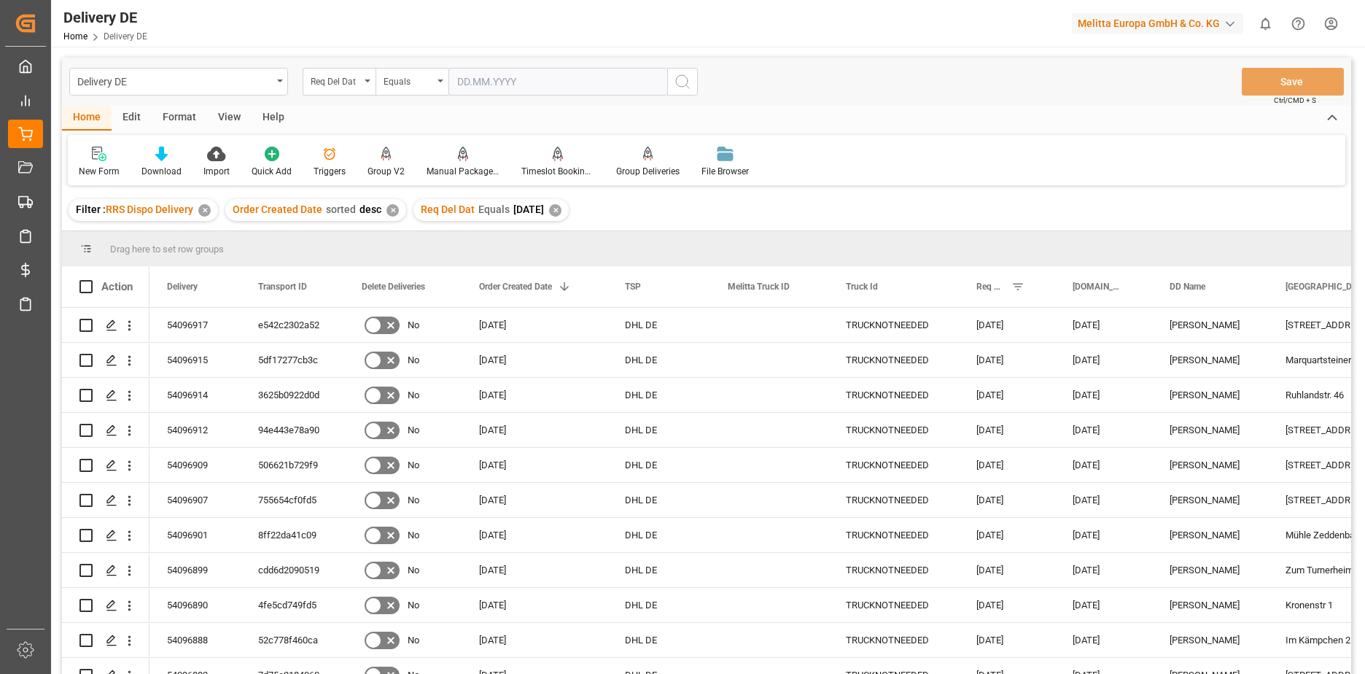
click at [505, 80] on input "text" at bounding box center [558, 82] width 219 height 28
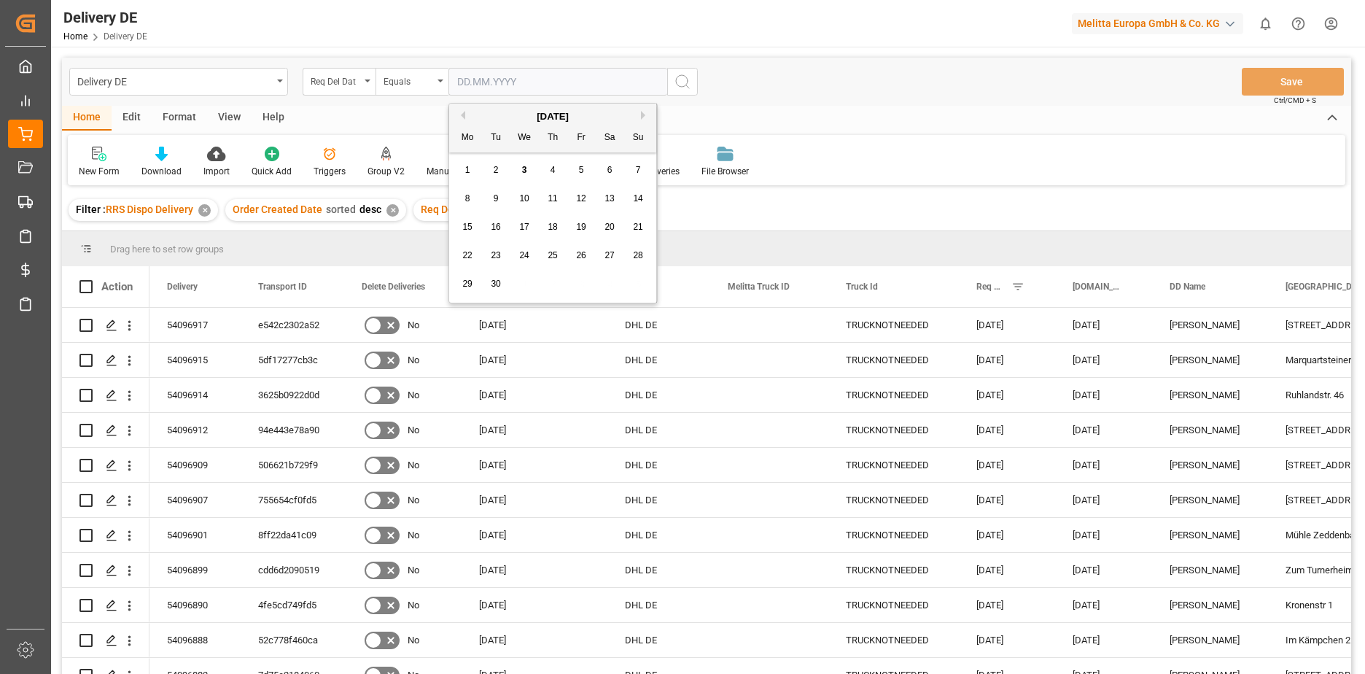
drag, startPoint x: 505, startPoint y: 80, endPoint x: 494, endPoint y: 170, distance: 91.1
click at [494, 170] on span "2" at bounding box center [496, 170] width 5 height 10
type input "[DATE]"
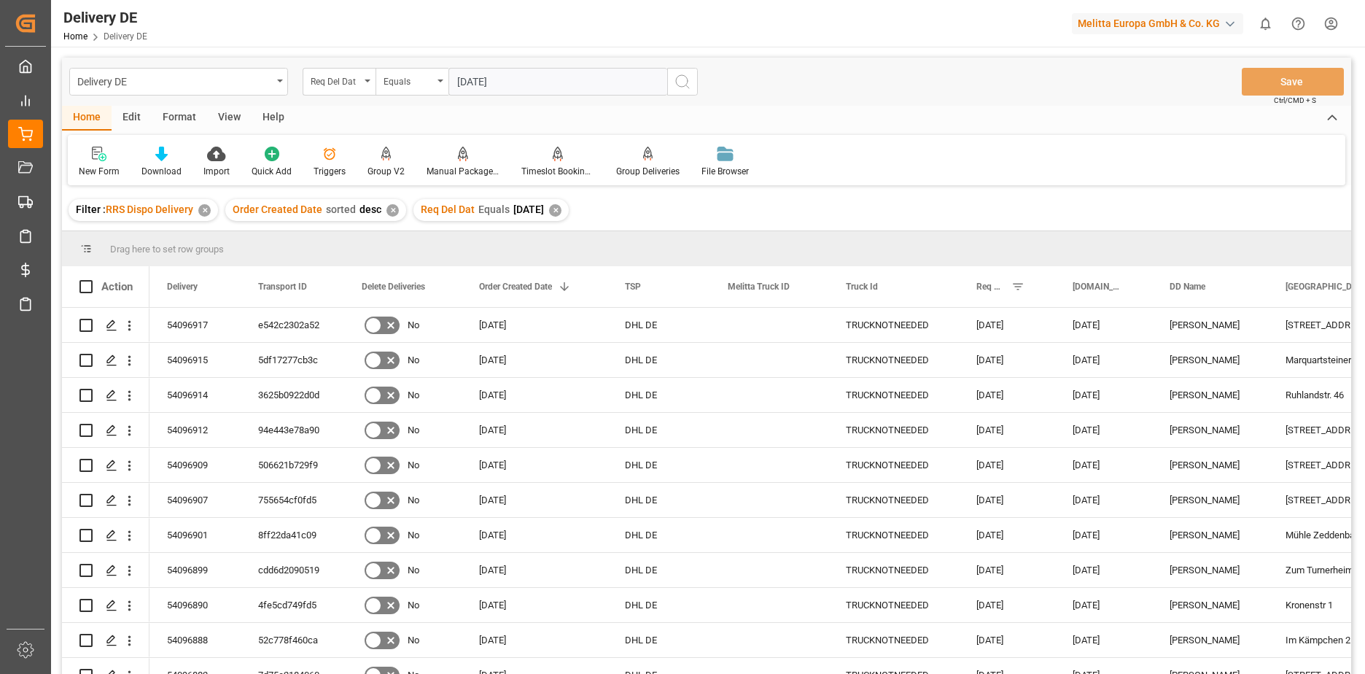
click at [663, 88] on icon "search button" at bounding box center [683, 82] width 18 height 18
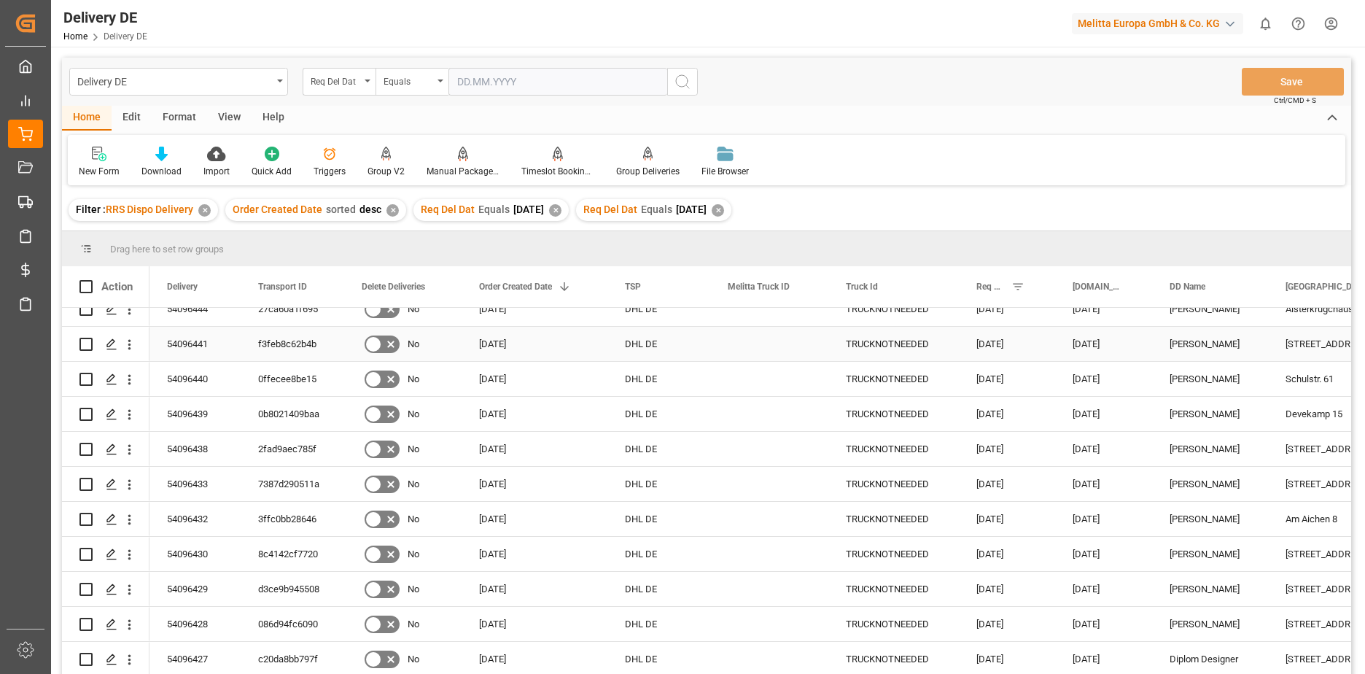
scroll to position [1167, 0]
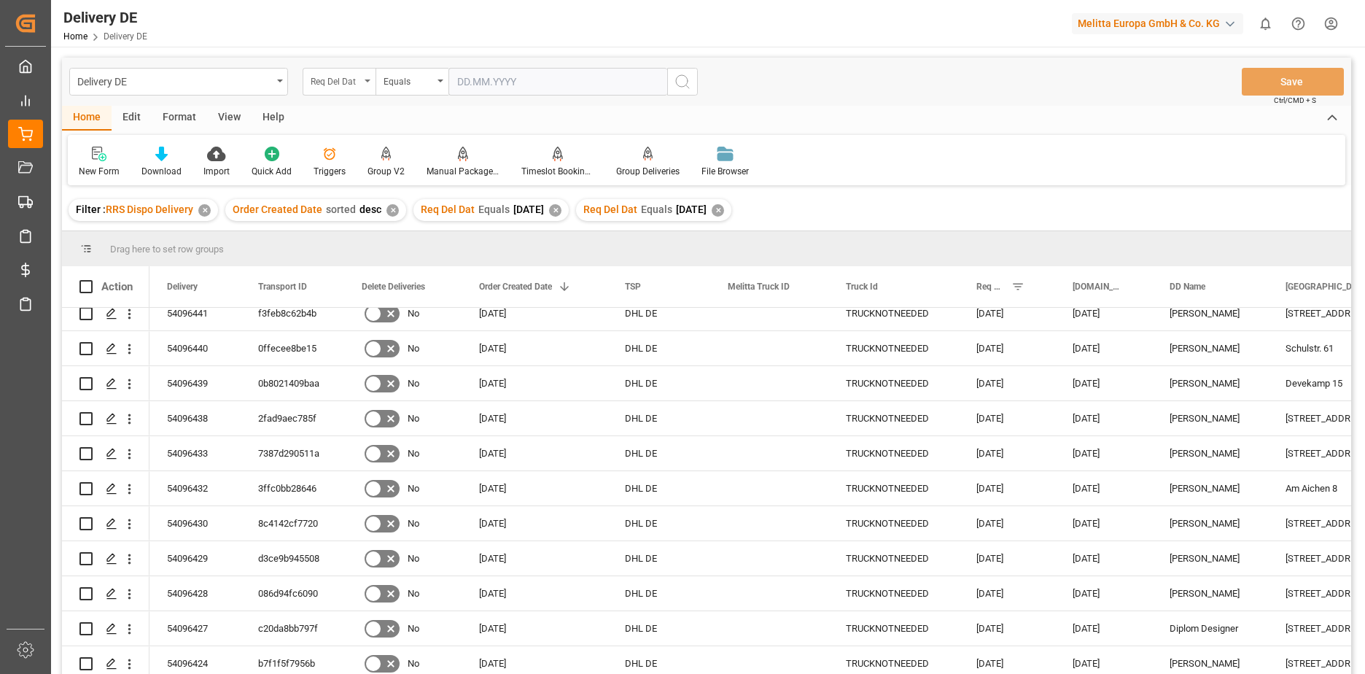
click at [365, 80] on icon "open menu" at bounding box center [368, 81] width 6 height 3
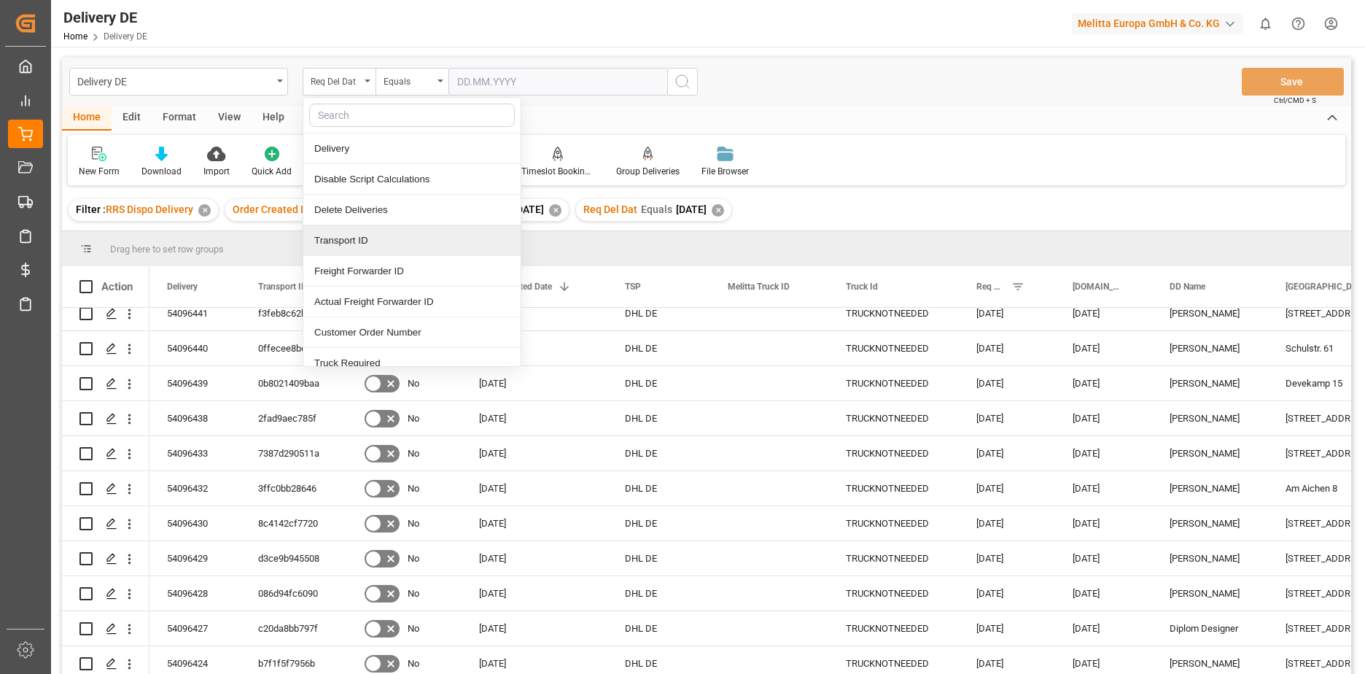
click at [377, 239] on div "Transport ID" at bounding box center [411, 240] width 217 height 31
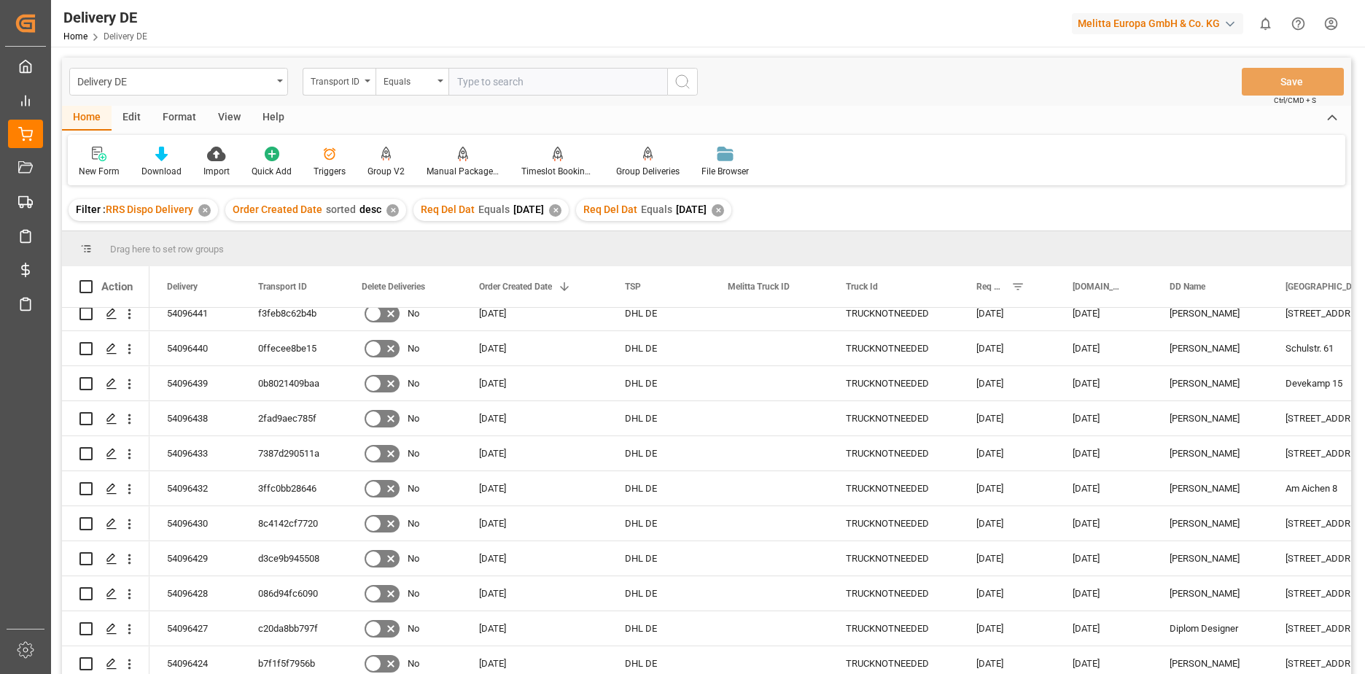
click at [663, 209] on div "✕" at bounding box center [718, 210] width 12 height 12
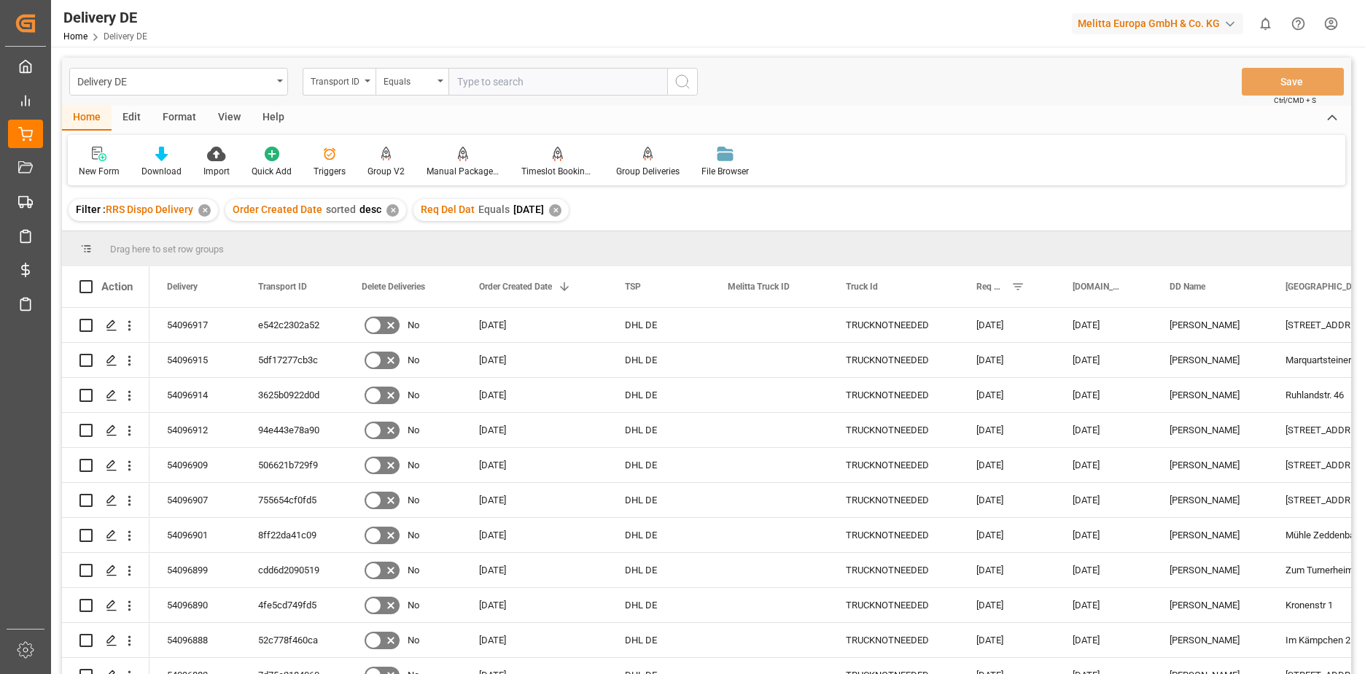
click at [562, 212] on div "✕" at bounding box center [555, 210] width 12 height 12
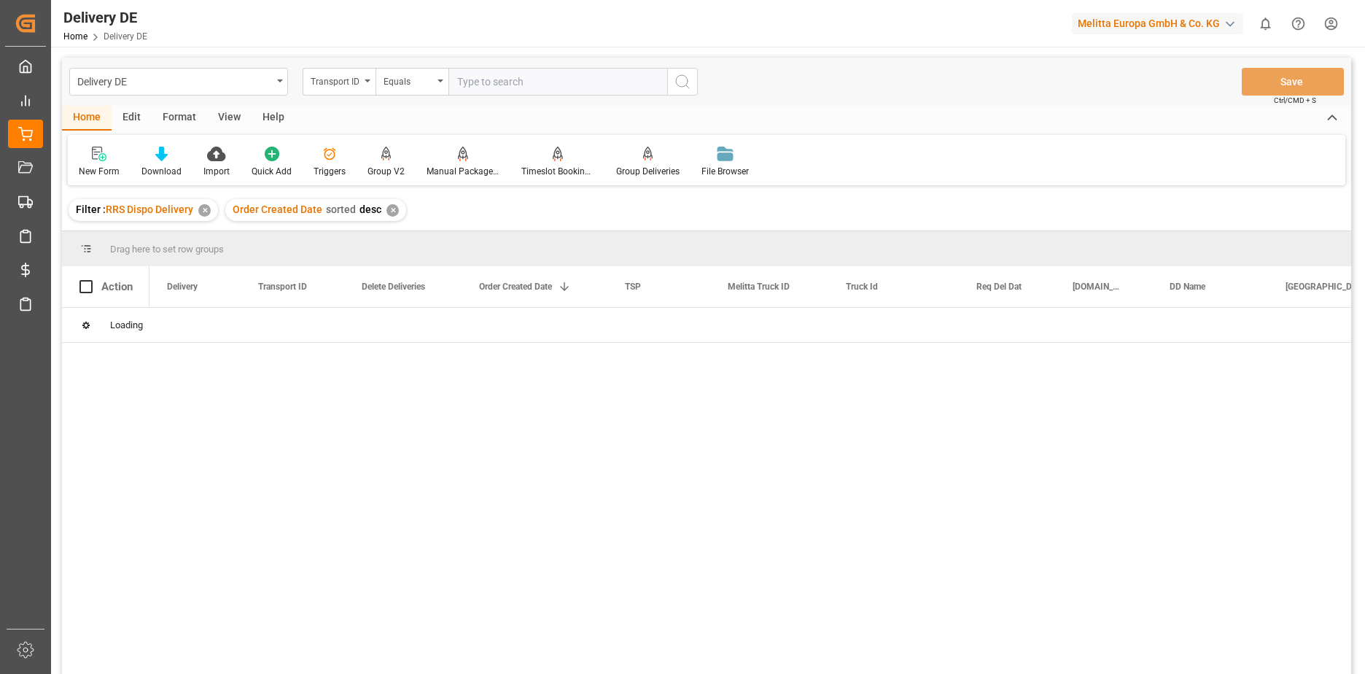
click at [490, 80] on input "text" at bounding box center [558, 82] width 219 height 28
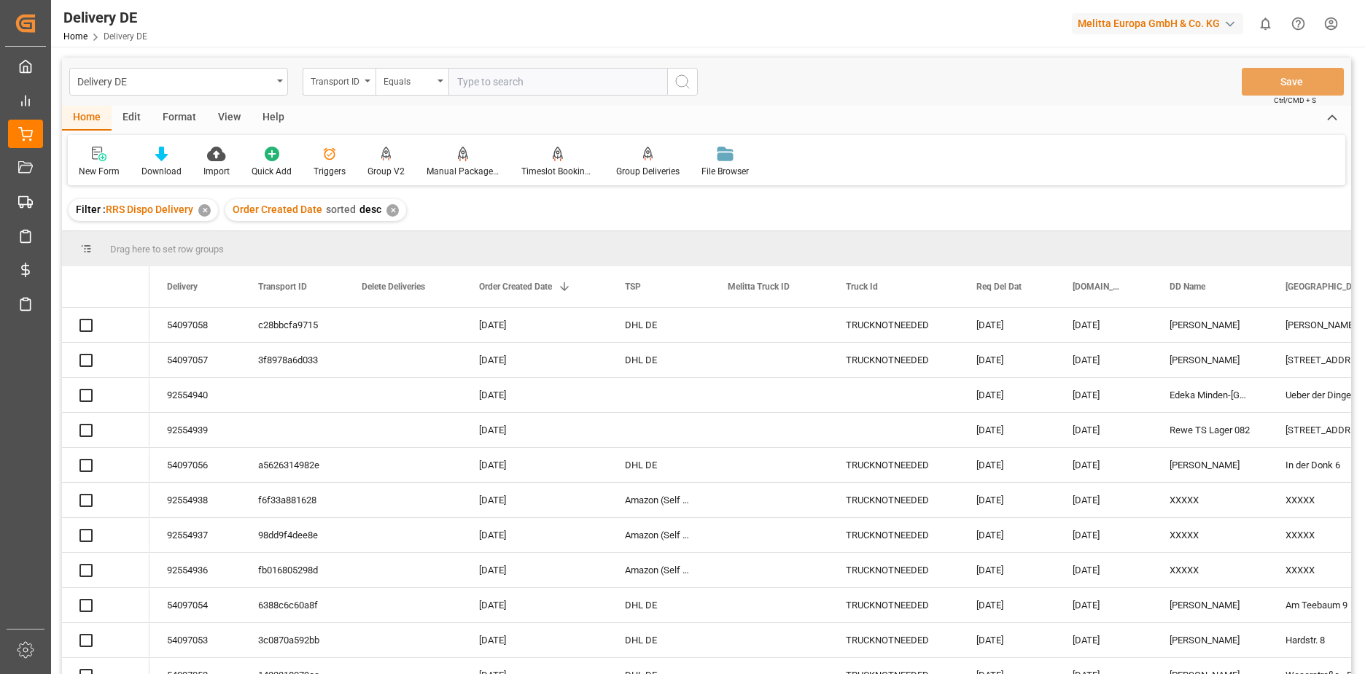
paste input "a00f337ef2cb"
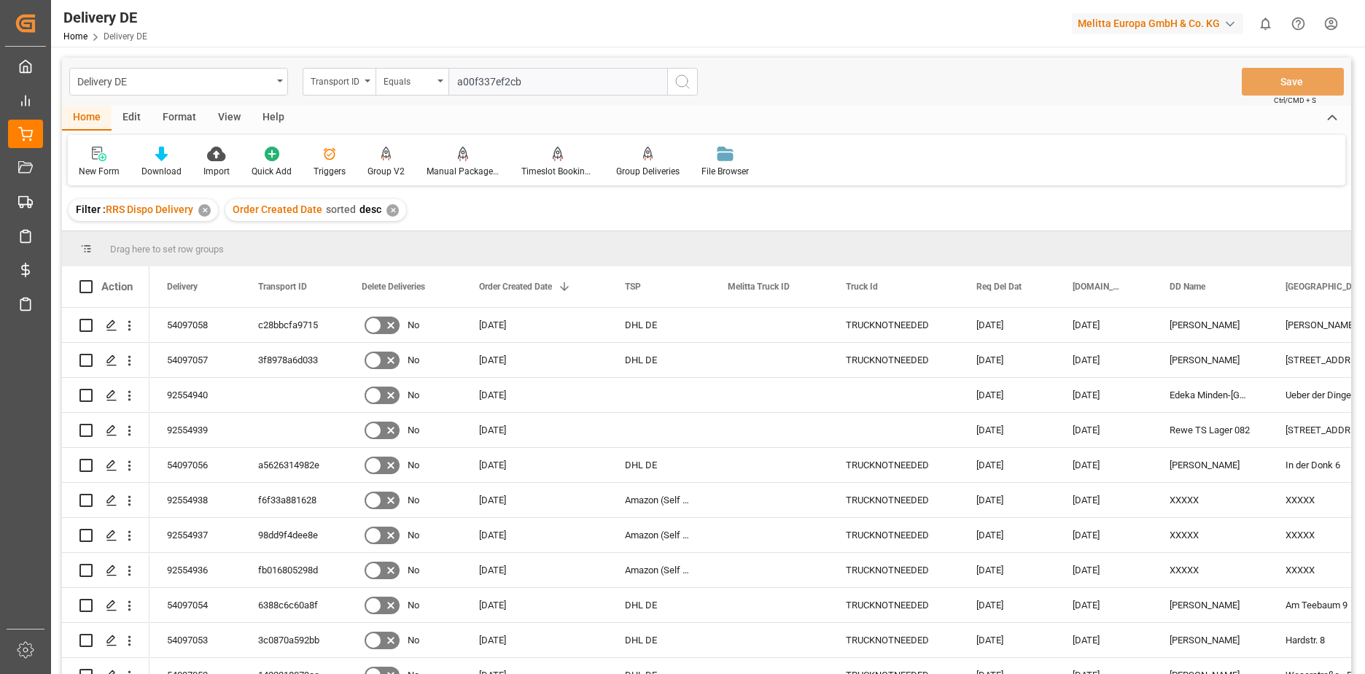
type input "a00f337ef2cb"
click at [663, 88] on icon "search button" at bounding box center [683, 82] width 18 height 18
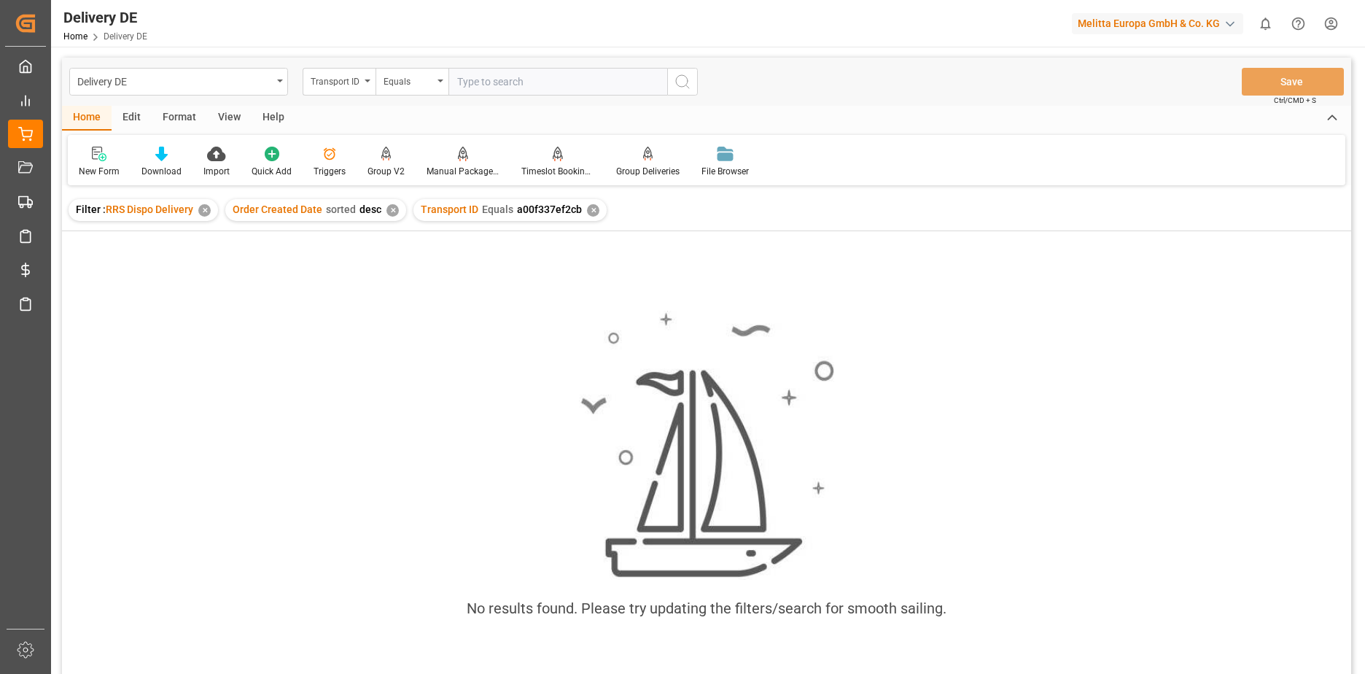
click at [587, 207] on div "✕" at bounding box center [593, 210] width 12 height 12
